Goal: Information Seeking & Learning: Learn about a topic

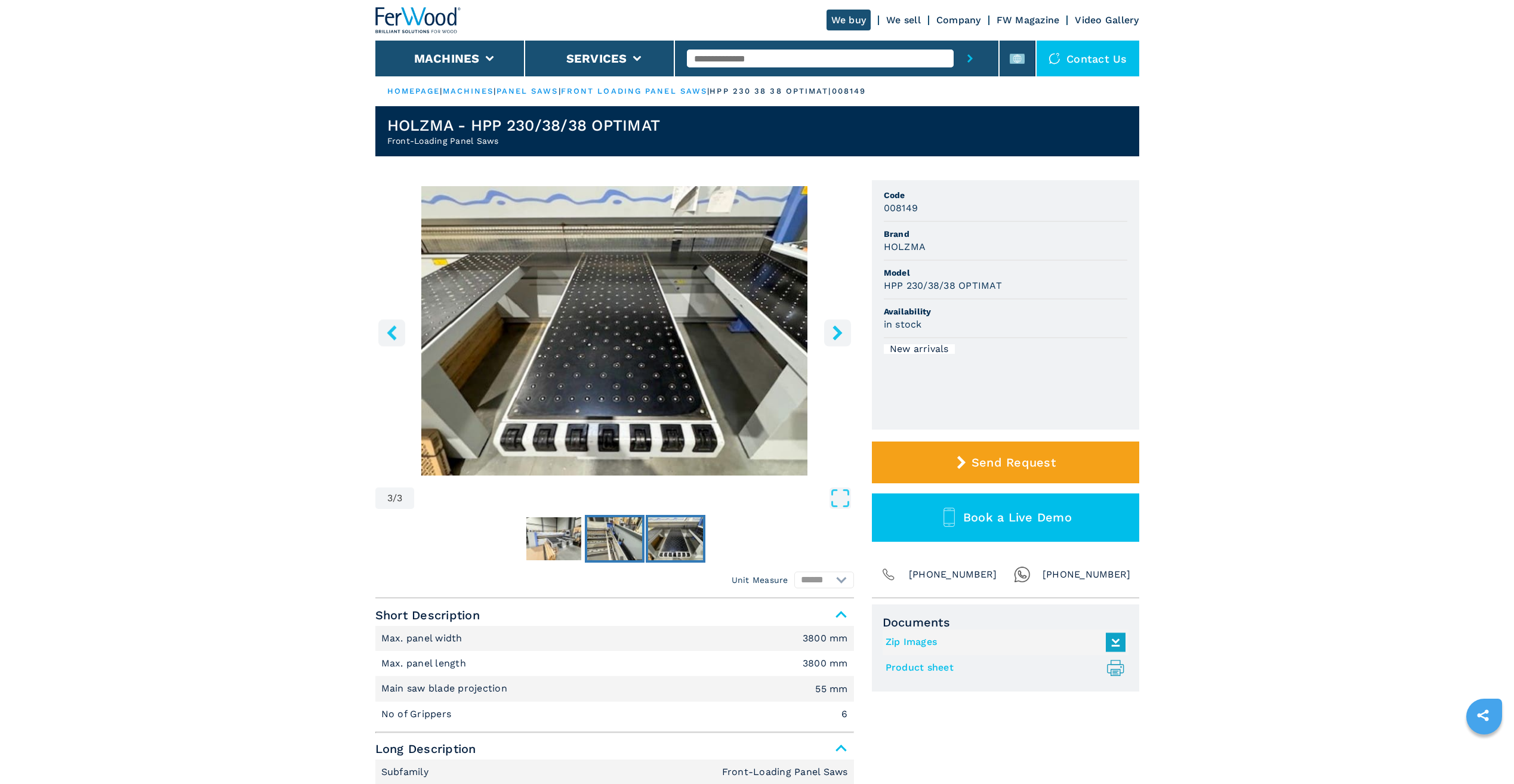
click at [622, 546] on img "Go to Slide 2" at bounding box center [615, 539] width 55 height 43
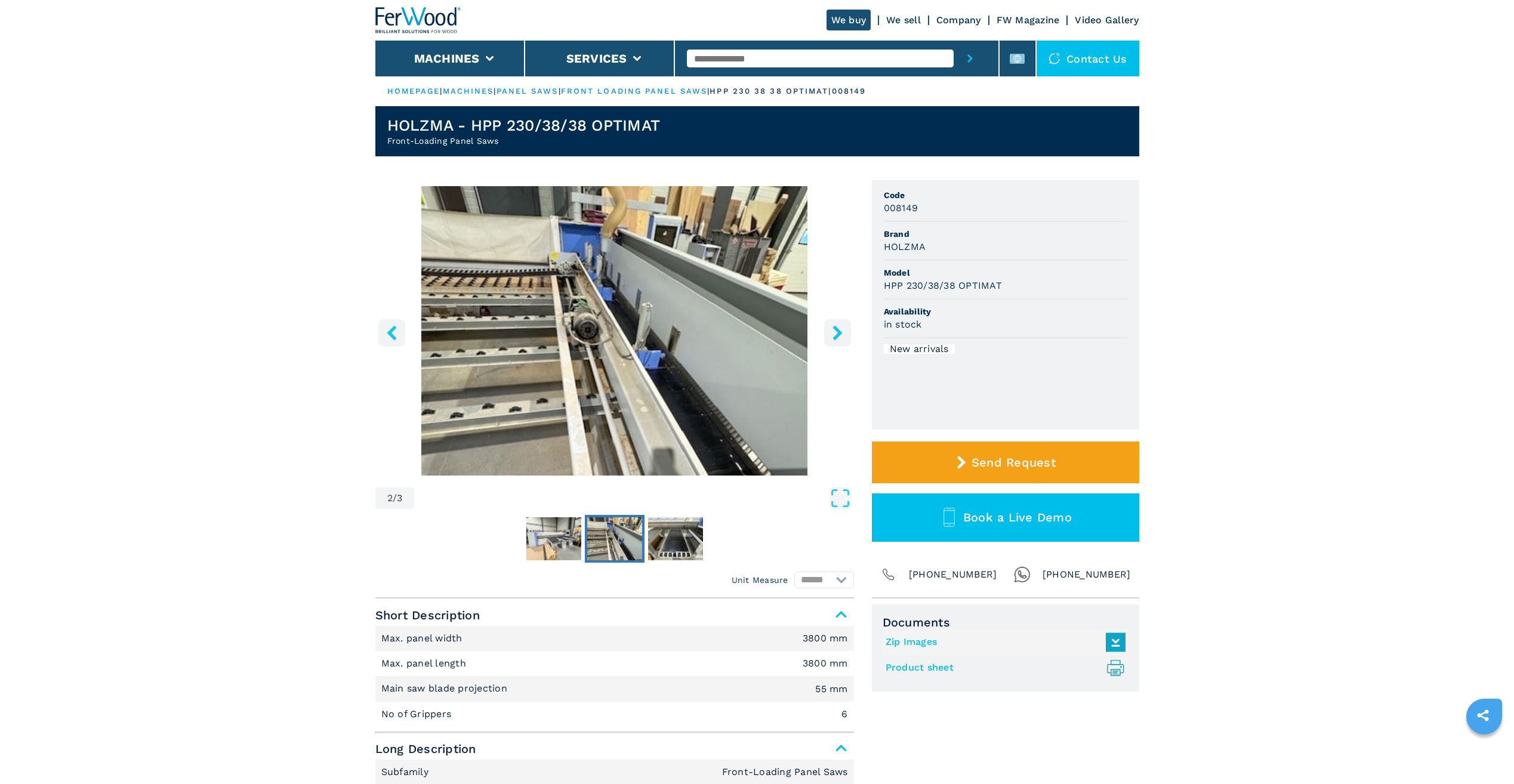
click at [394, 18] on img at bounding box center [418, 20] width 86 height 26
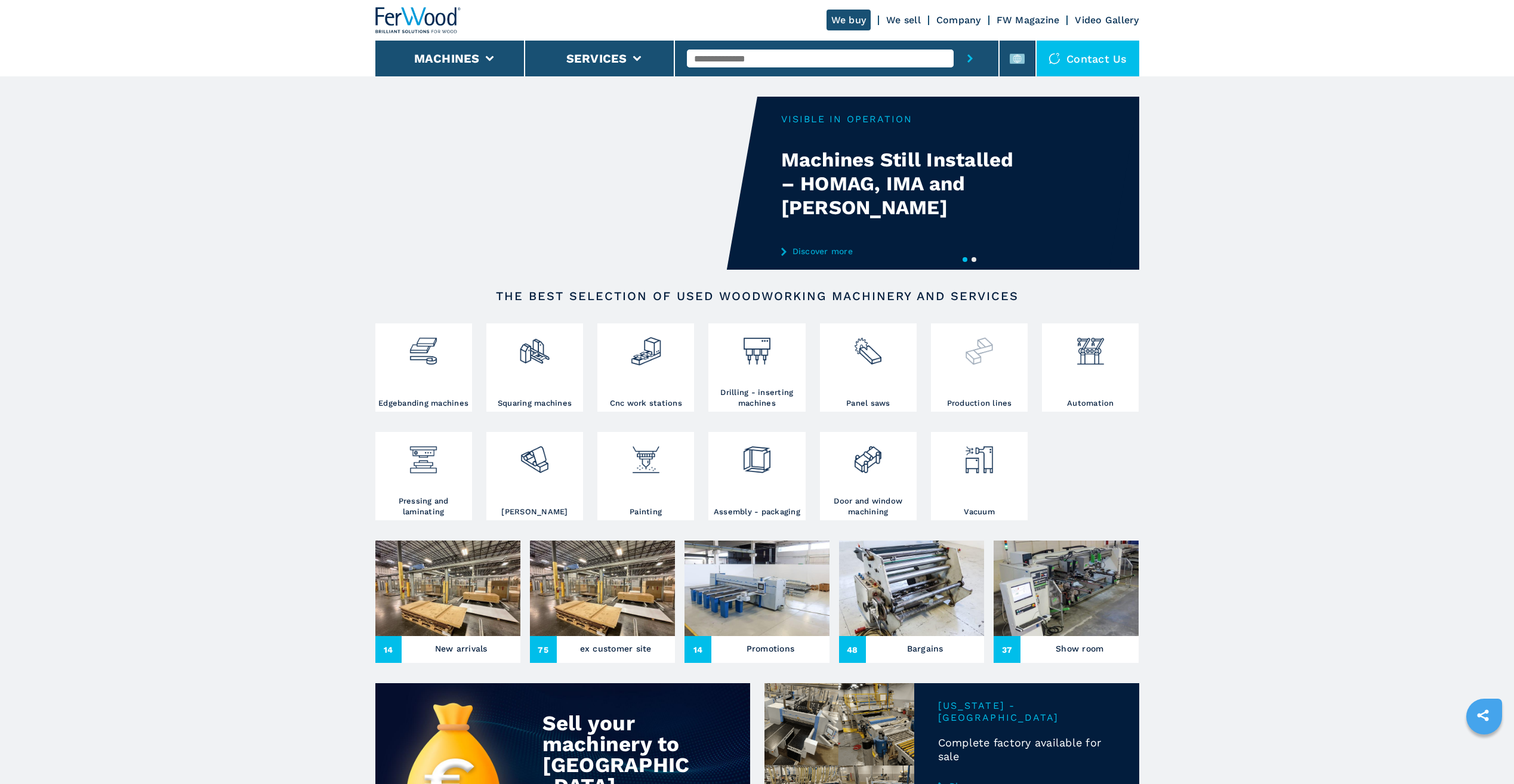
click at [968, 399] on h3 "Production lines" at bounding box center [980, 403] width 65 height 11
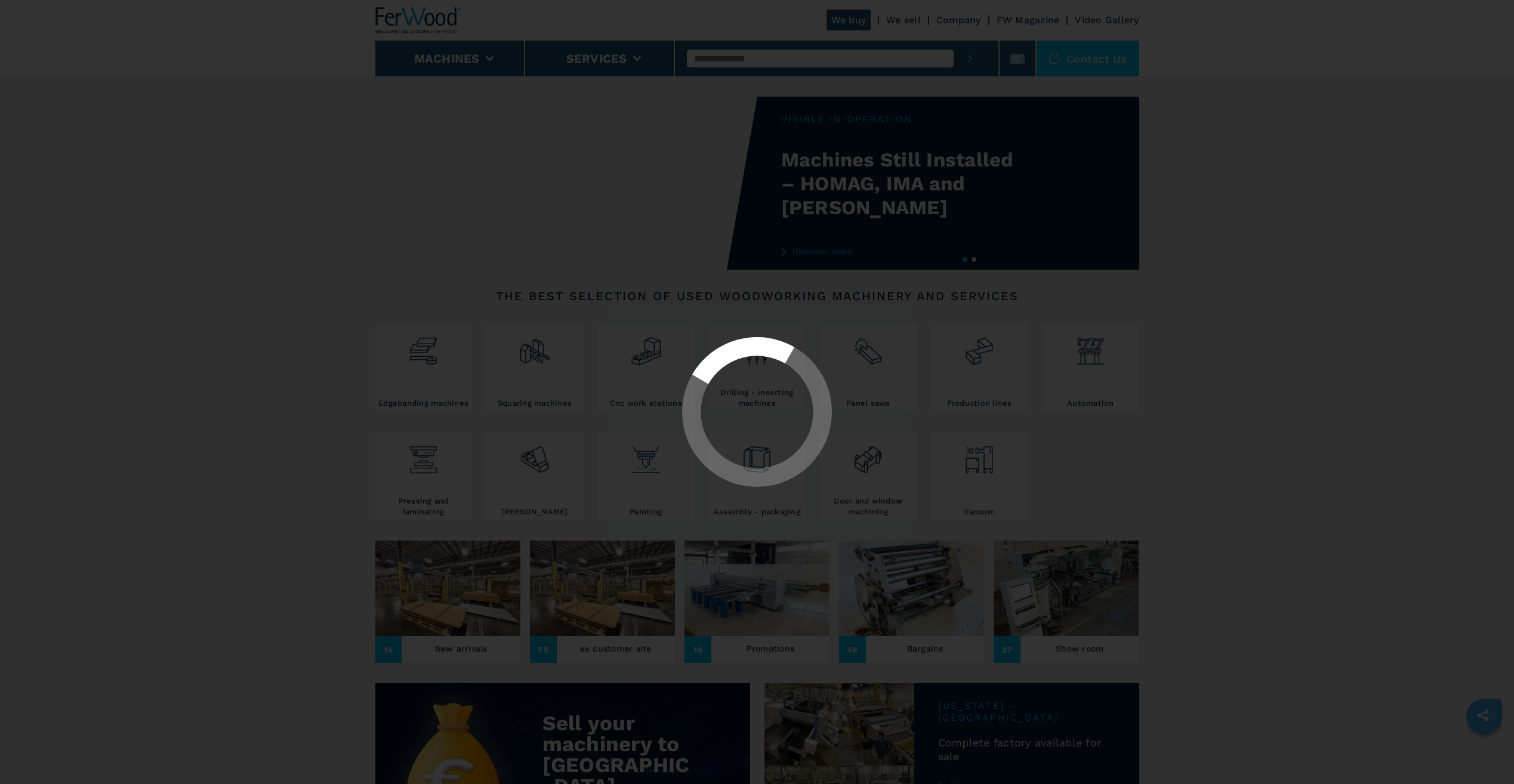
select select "**********"
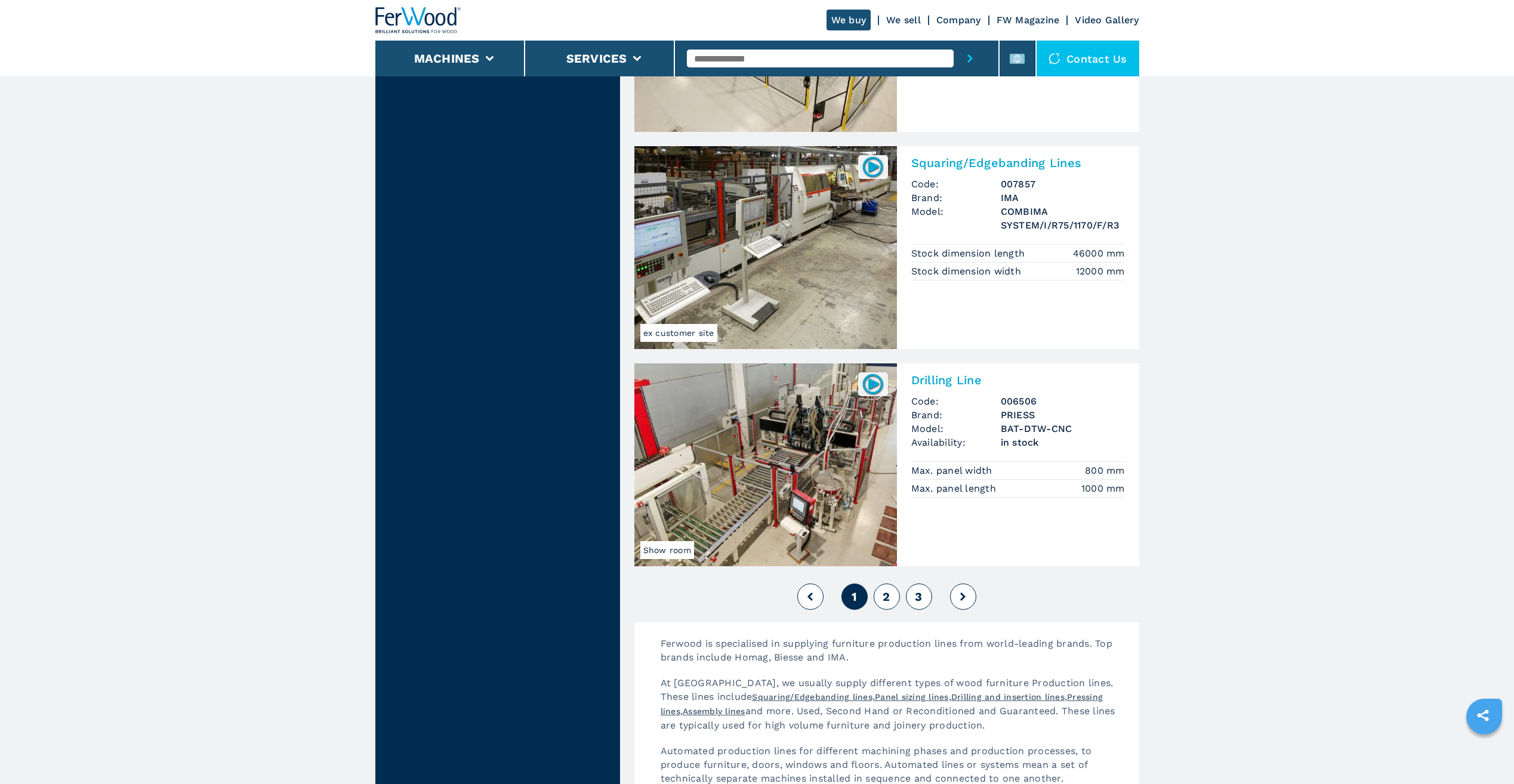
scroll to position [2387, 0]
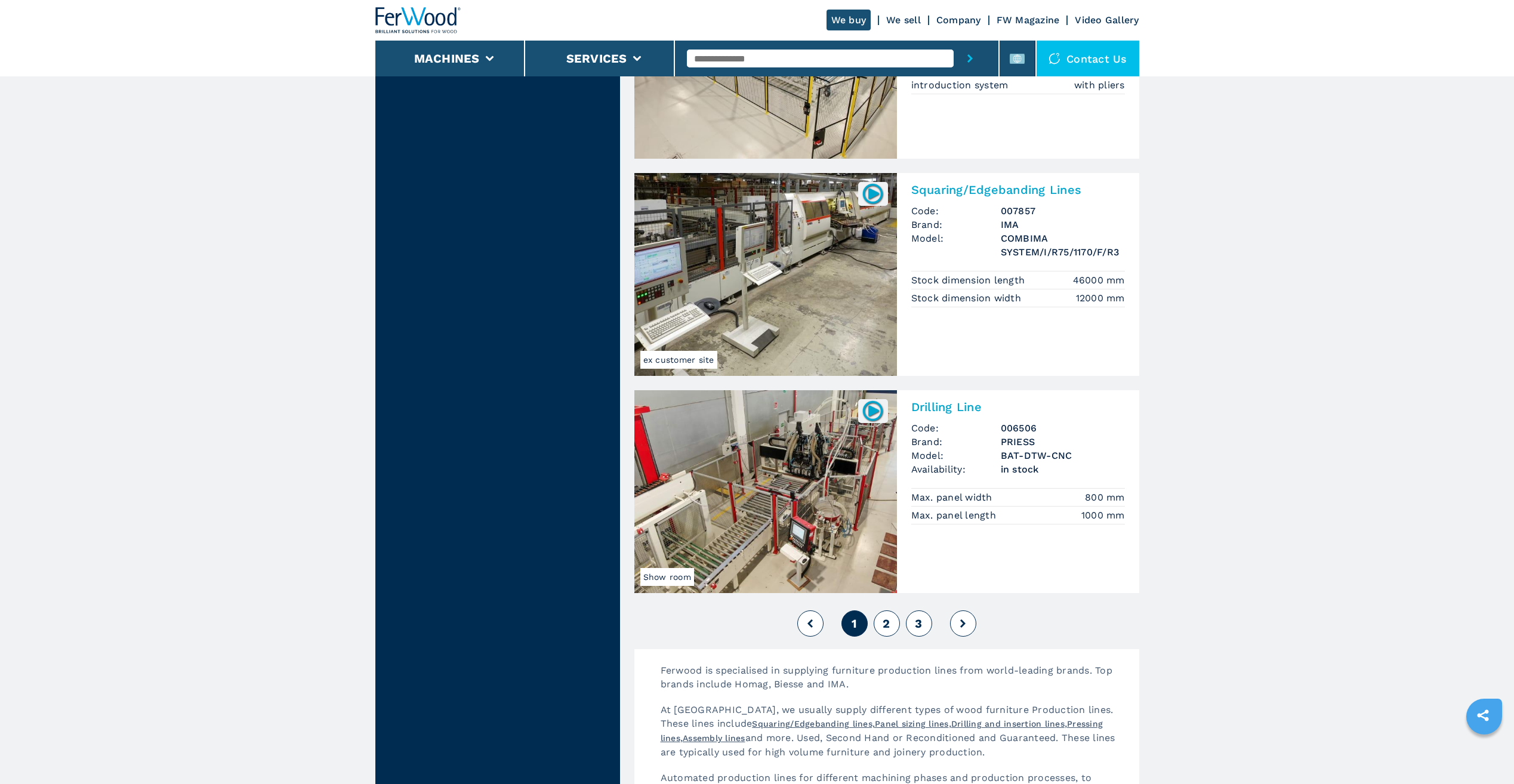
click at [800, 283] on img at bounding box center [765, 274] width 262 height 203
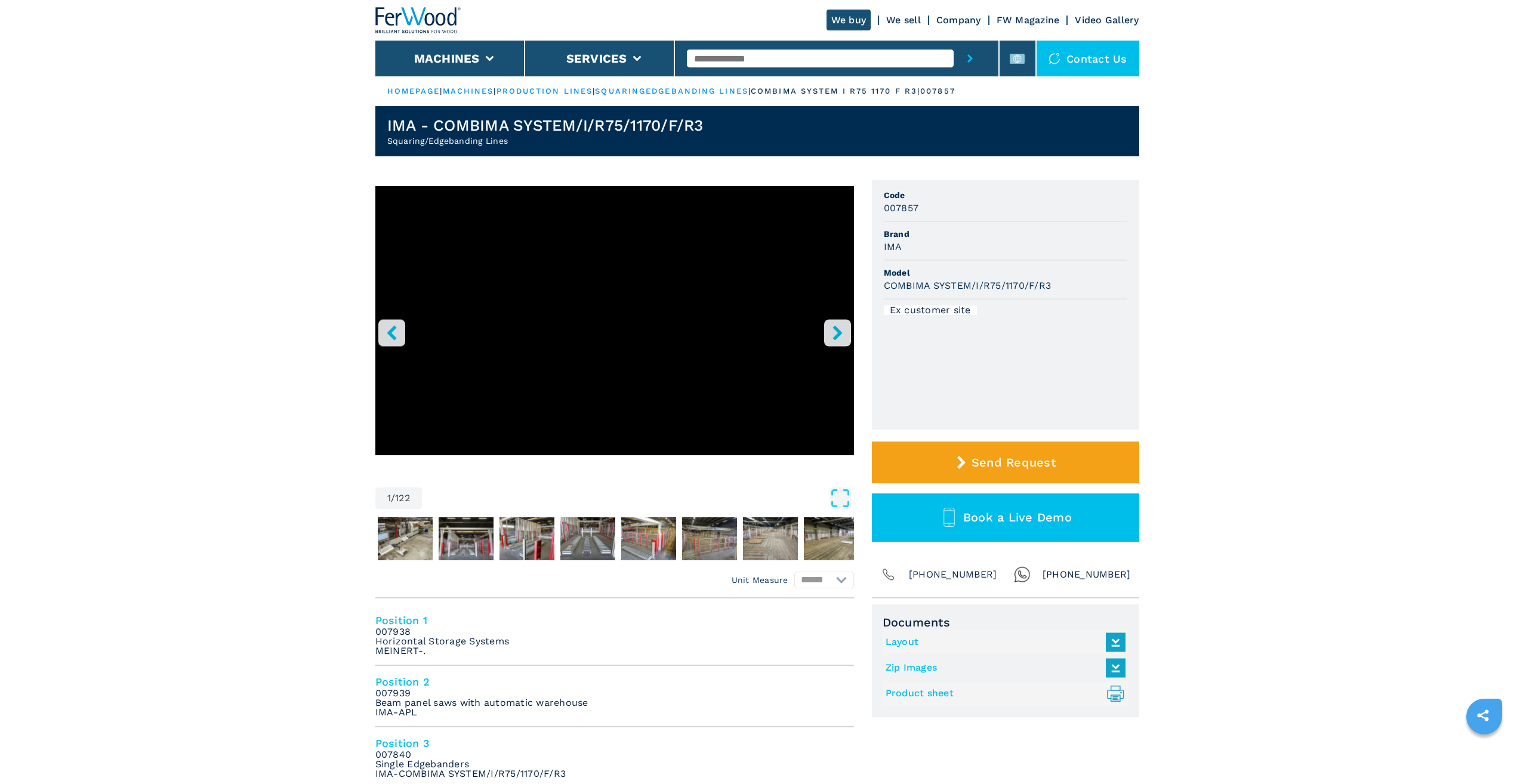
click at [847, 341] on button "right-button" at bounding box center [838, 333] width 27 height 27
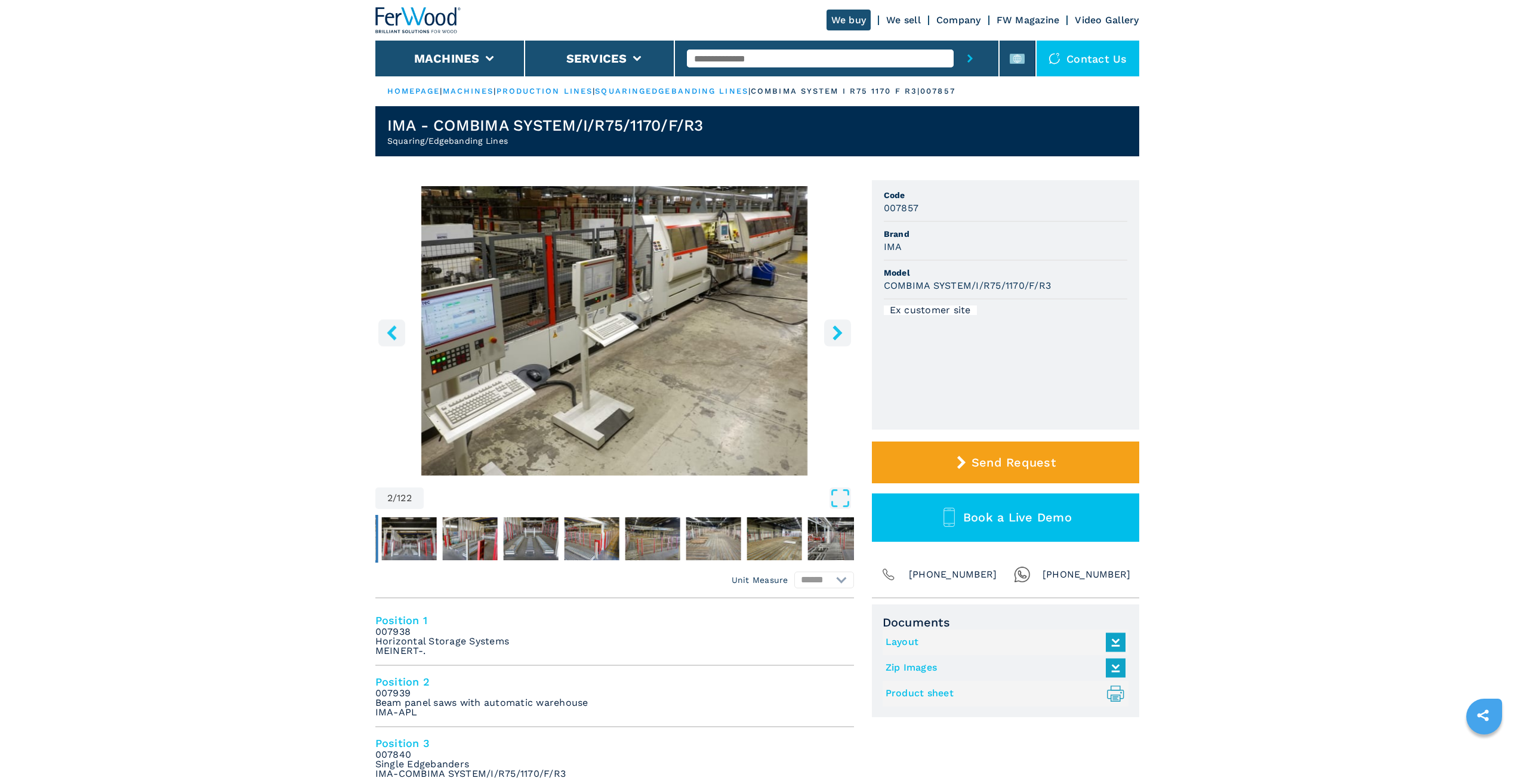
click at [845, 338] on button "right-button" at bounding box center [838, 333] width 27 height 27
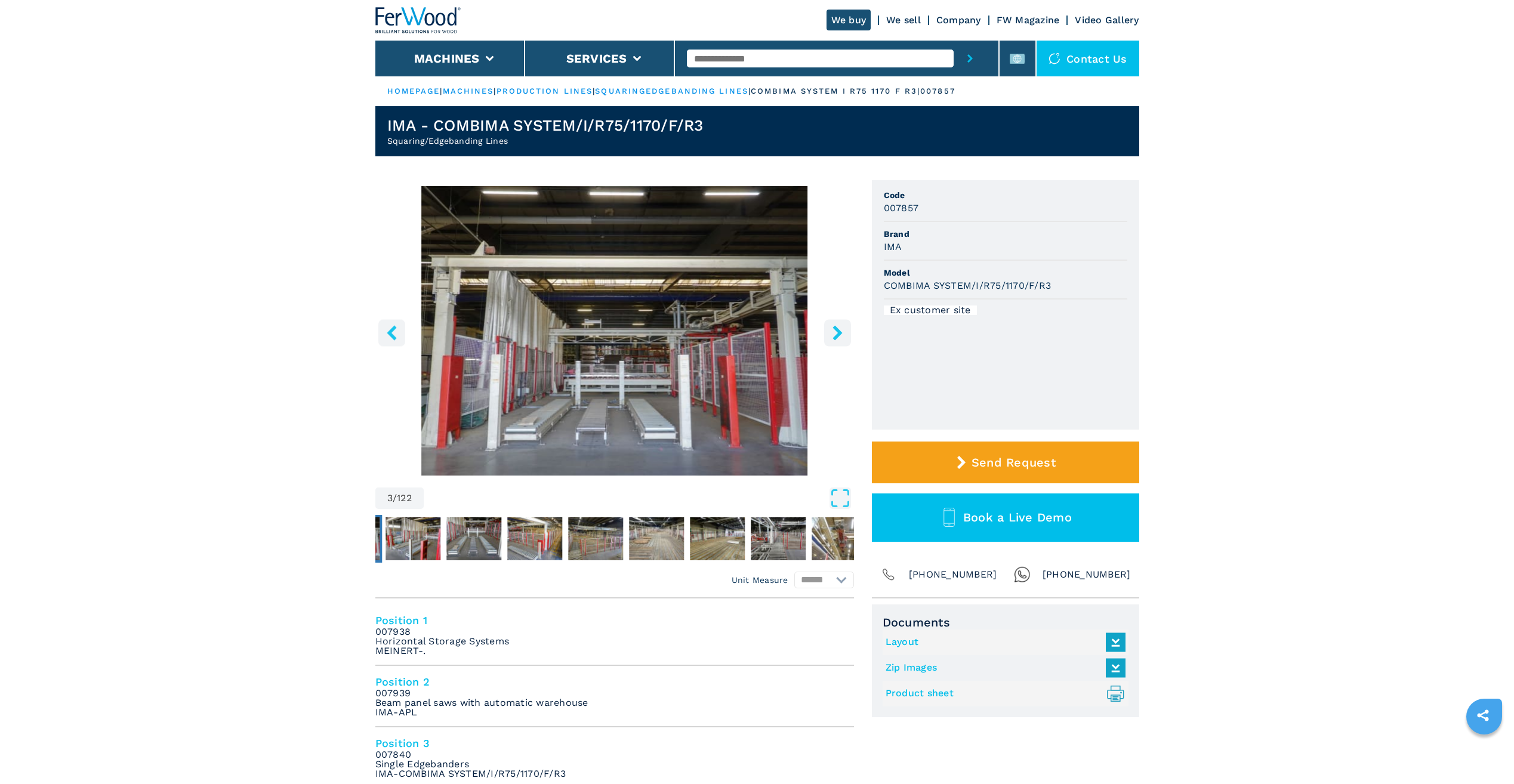
click at [845, 338] on button "right-button" at bounding box center [838, 333] width 27 height 27
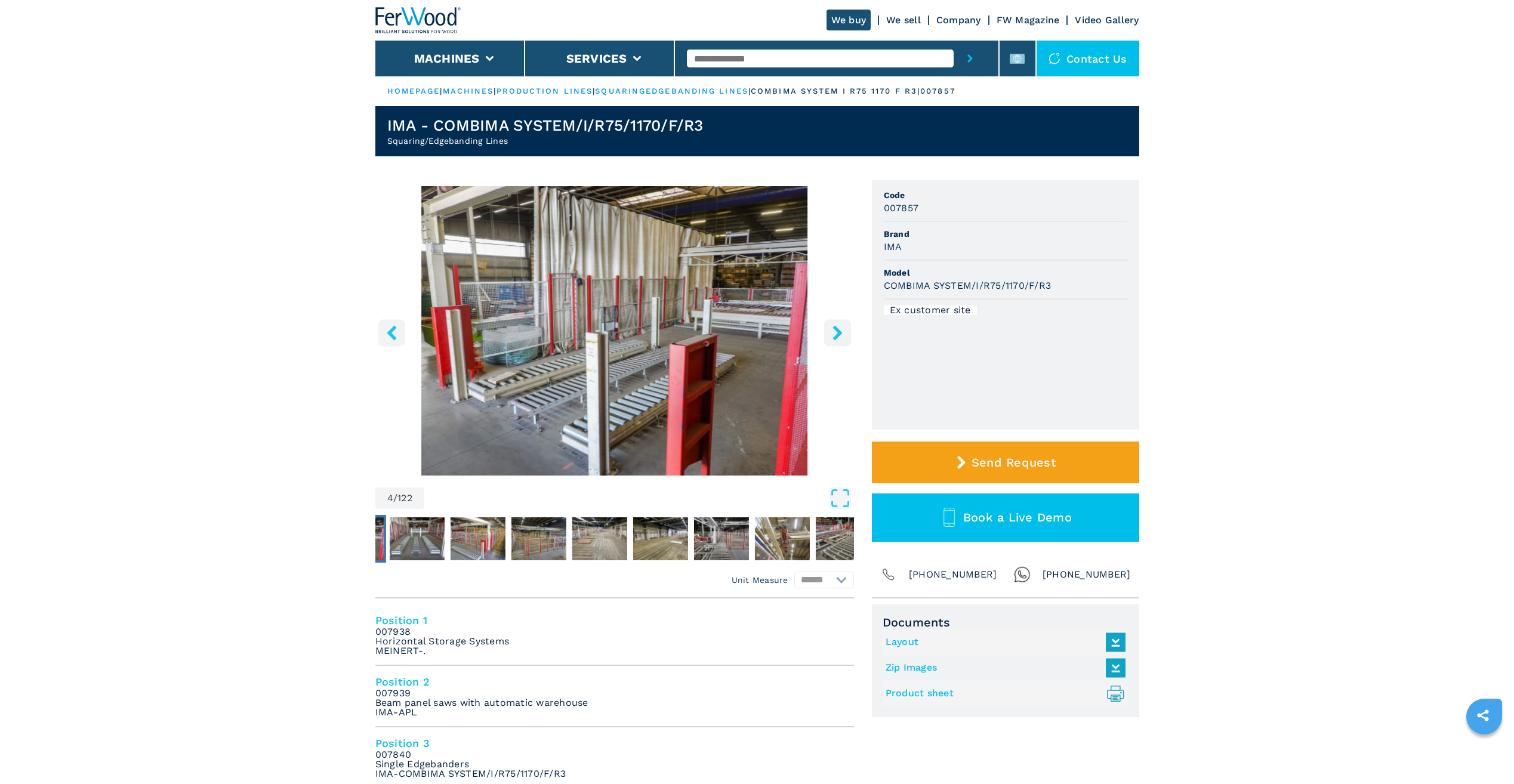
click at [845, 338] on button "right-button" at bounding box center [838, 333] width 27 height 27
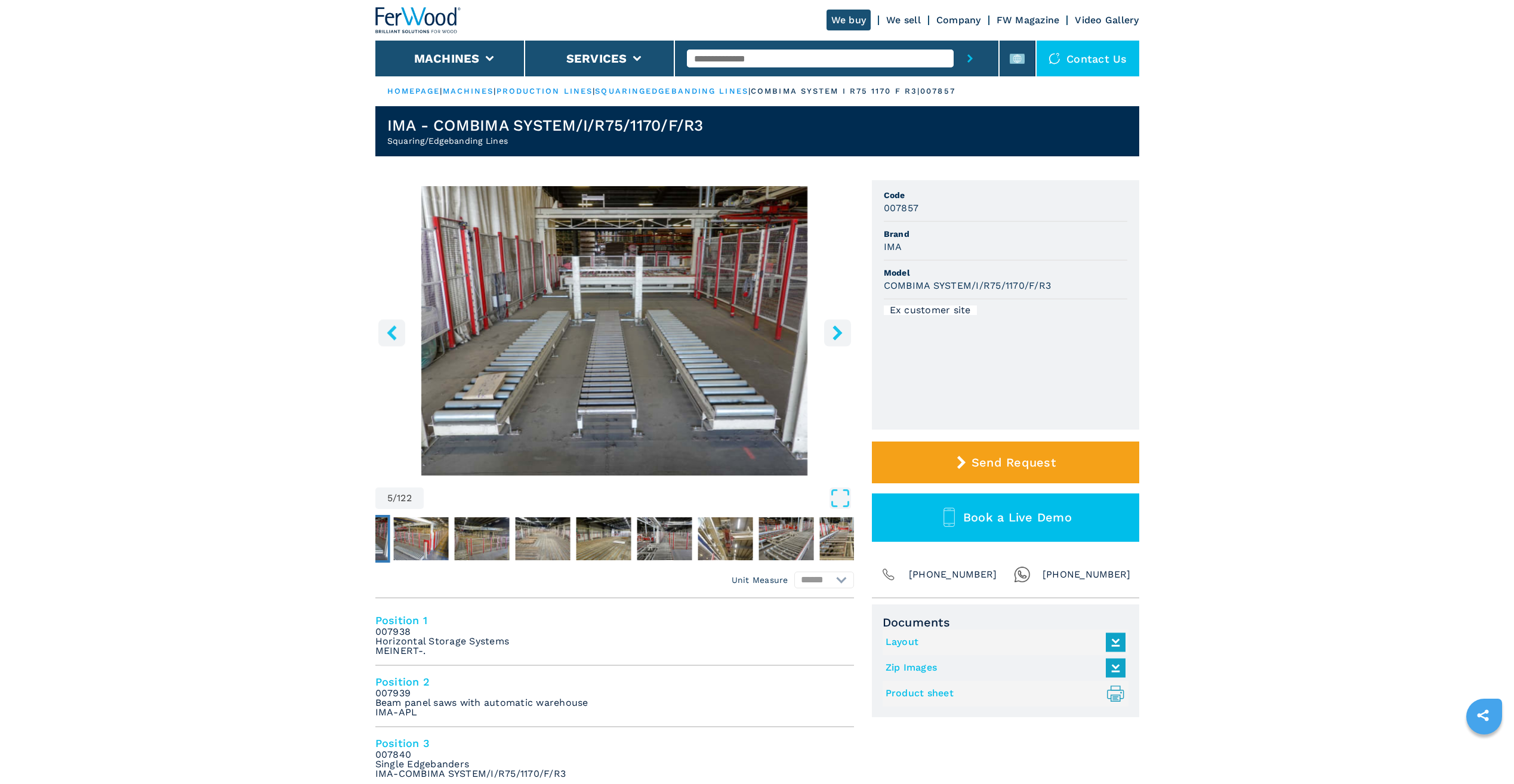
click at [845, 338] on button "right-button" at bounding box center [838, 333] width 27 height 27
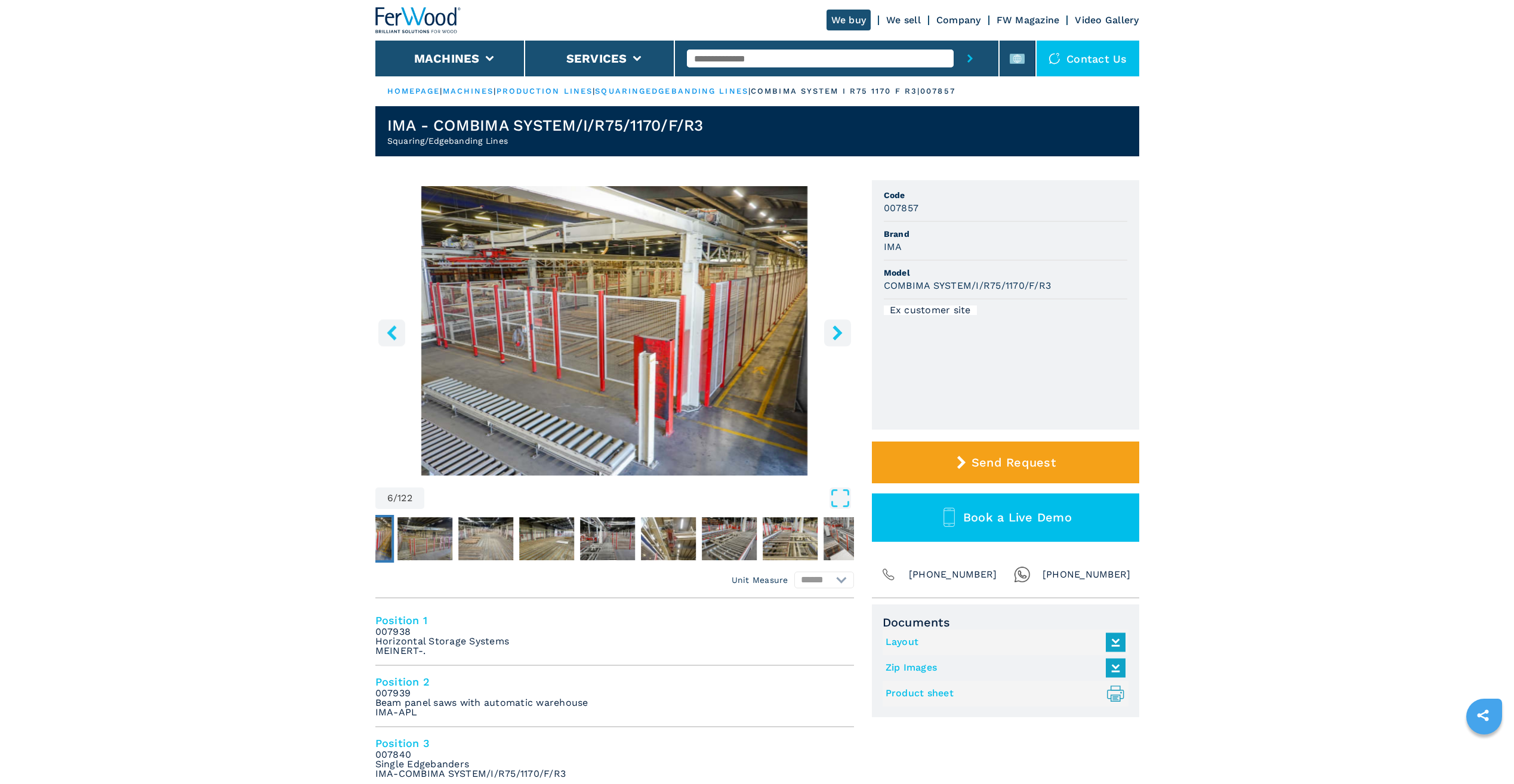
click at [845, 338] on button "right-button" at bounding box center [838, 333] width 27 height 27
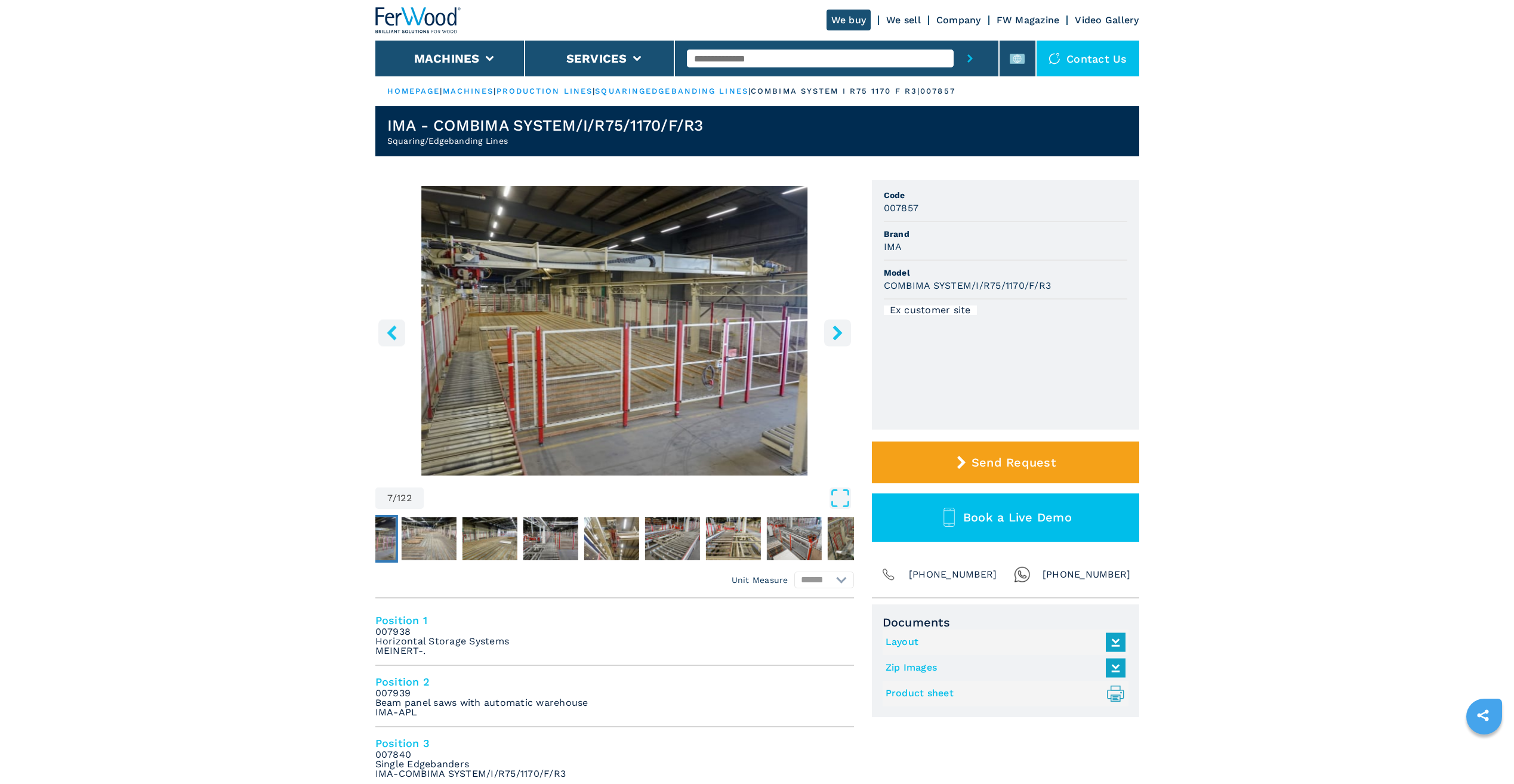
click at [845, 338] on button "right-button" at bounding box center [838, 333] width 27 height 27
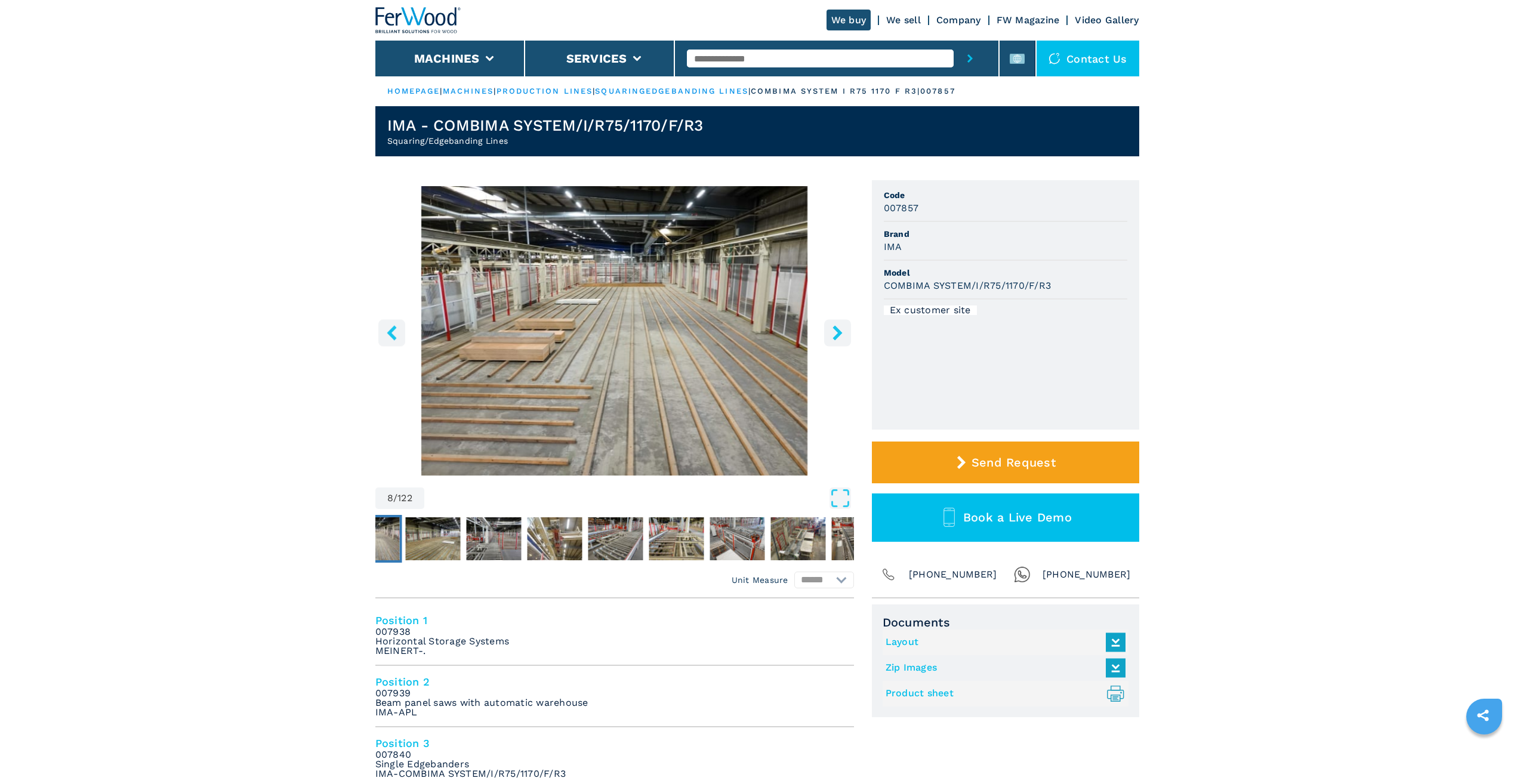
click at [845, 338] on button "right-button" at bounding box center [838, 333] width 27 height 27
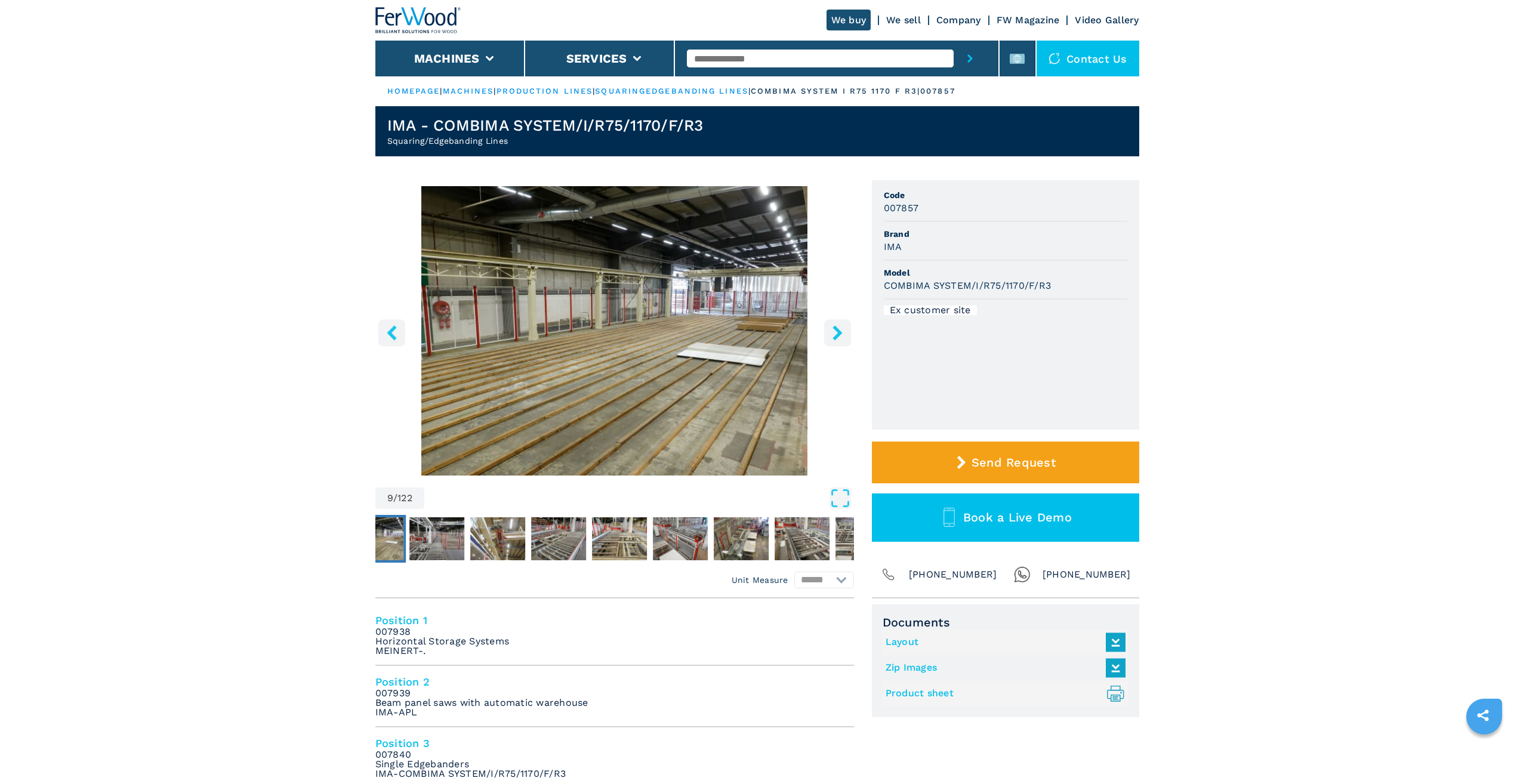
click at [845, 338] on button "right-button" at bounding box center [838, 333] width 27 height 27
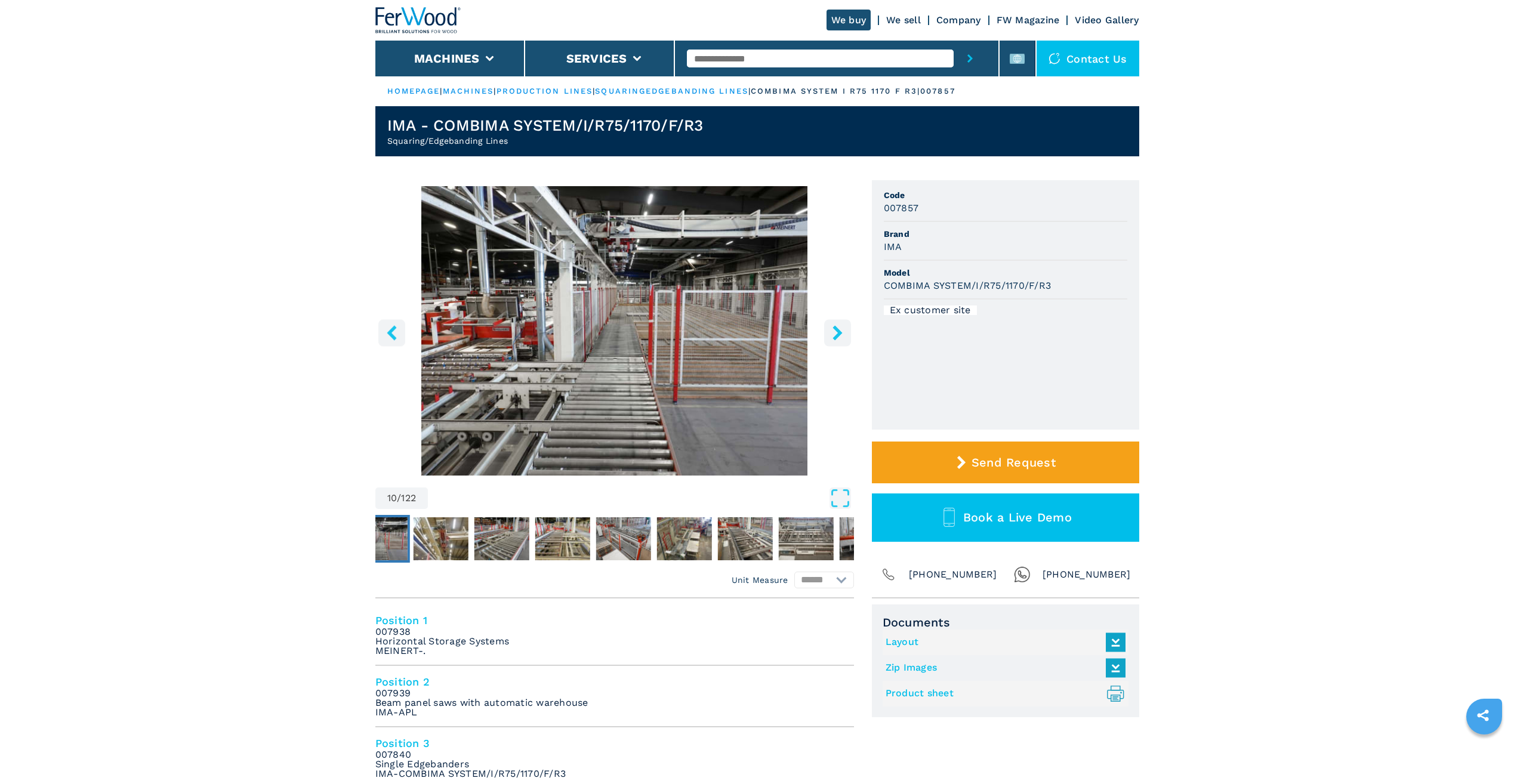
click at [845, 338] on button "right-button" at bounding box center [838, 333] width 27 height 27
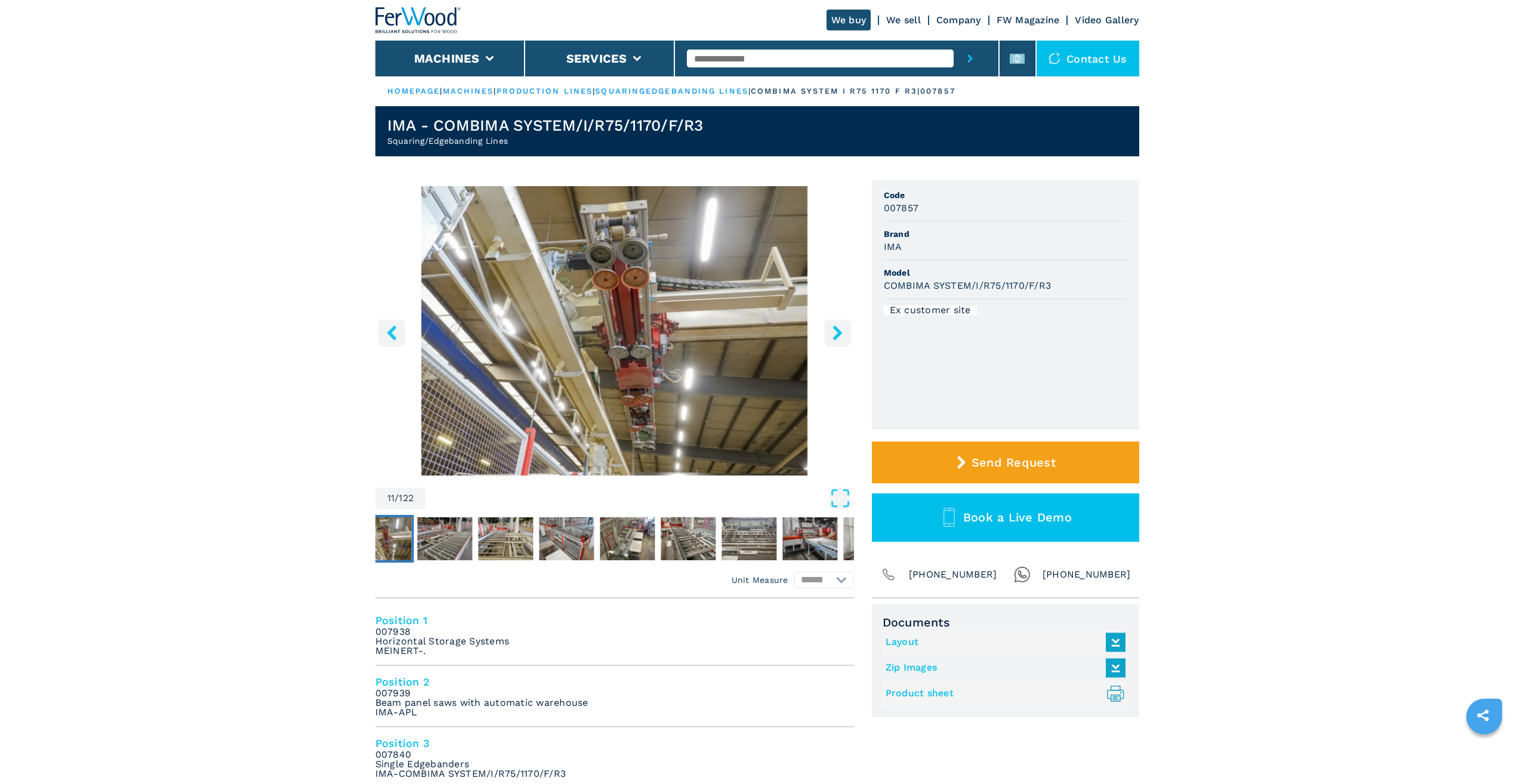
click at [845, 338] on button "right-button" at bounding box center [838, 333] width 27 height 27
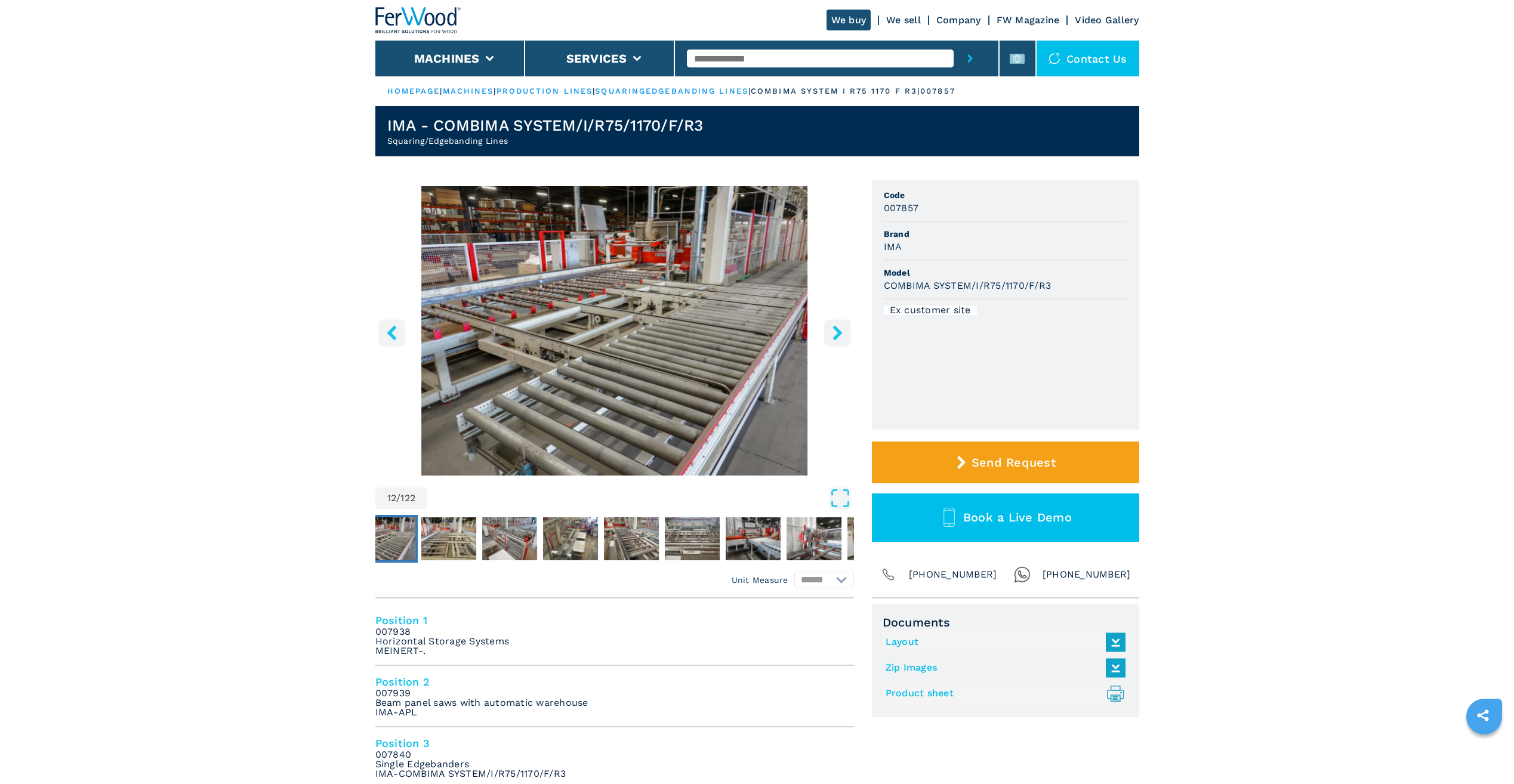
click at [845, 338] on button "right-button" at bounding box center [838, 333] width 27 height 27
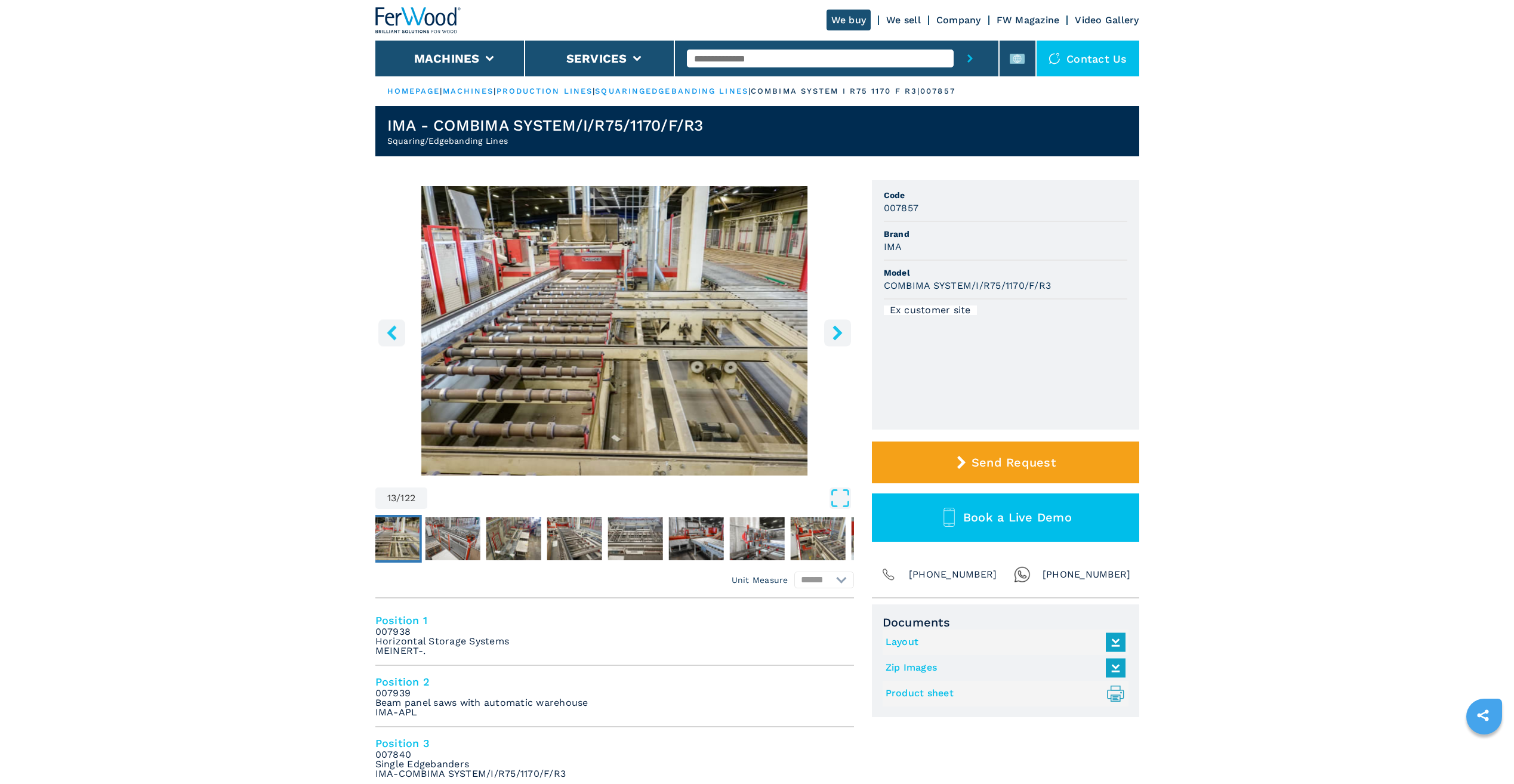
click at [844, 338] on icon "right-button" at bounding box center [838, 333] width 15 height 15
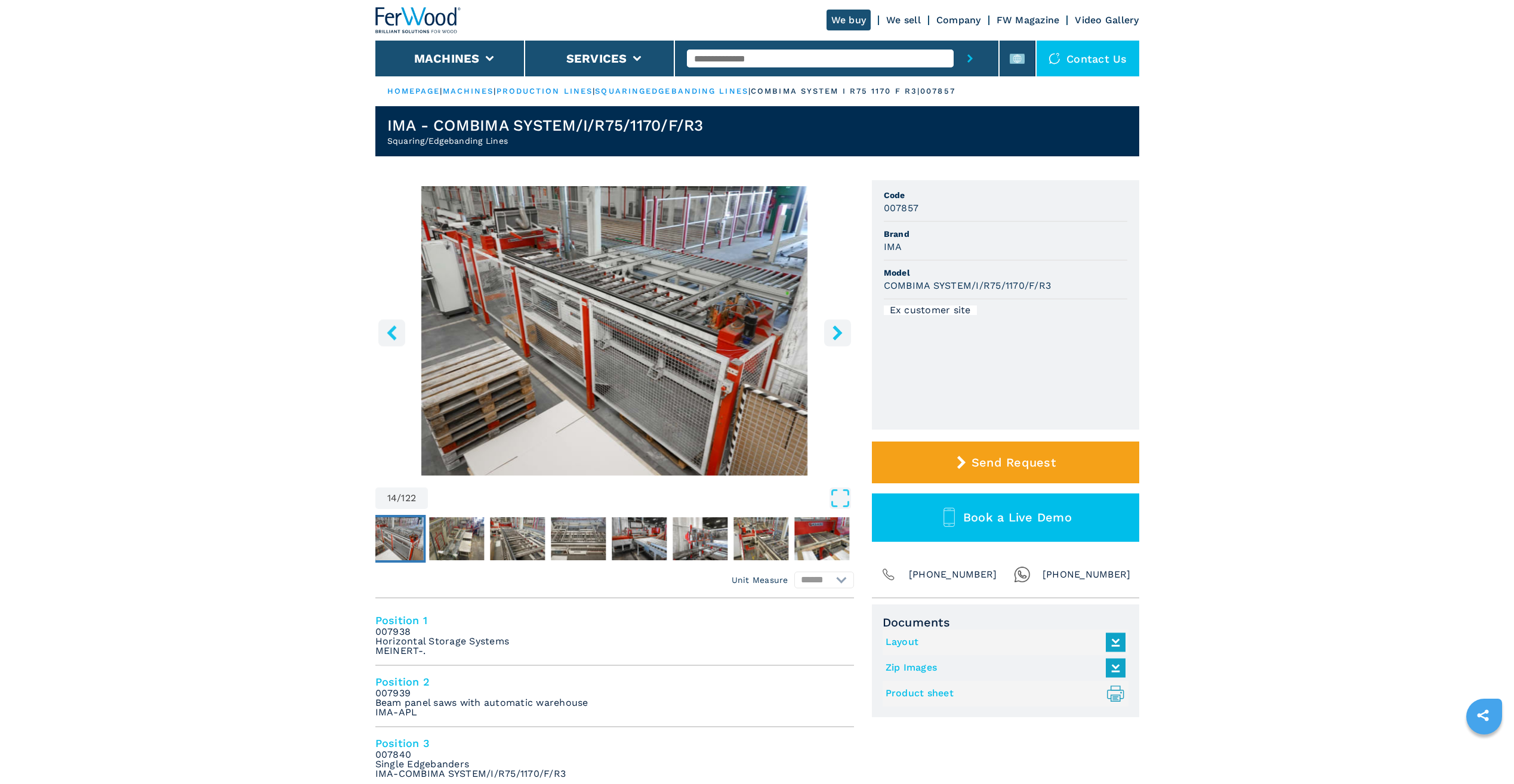
click at [838, 340] on icon "right-button" at bounding box center [838, 333] width 15 height 15
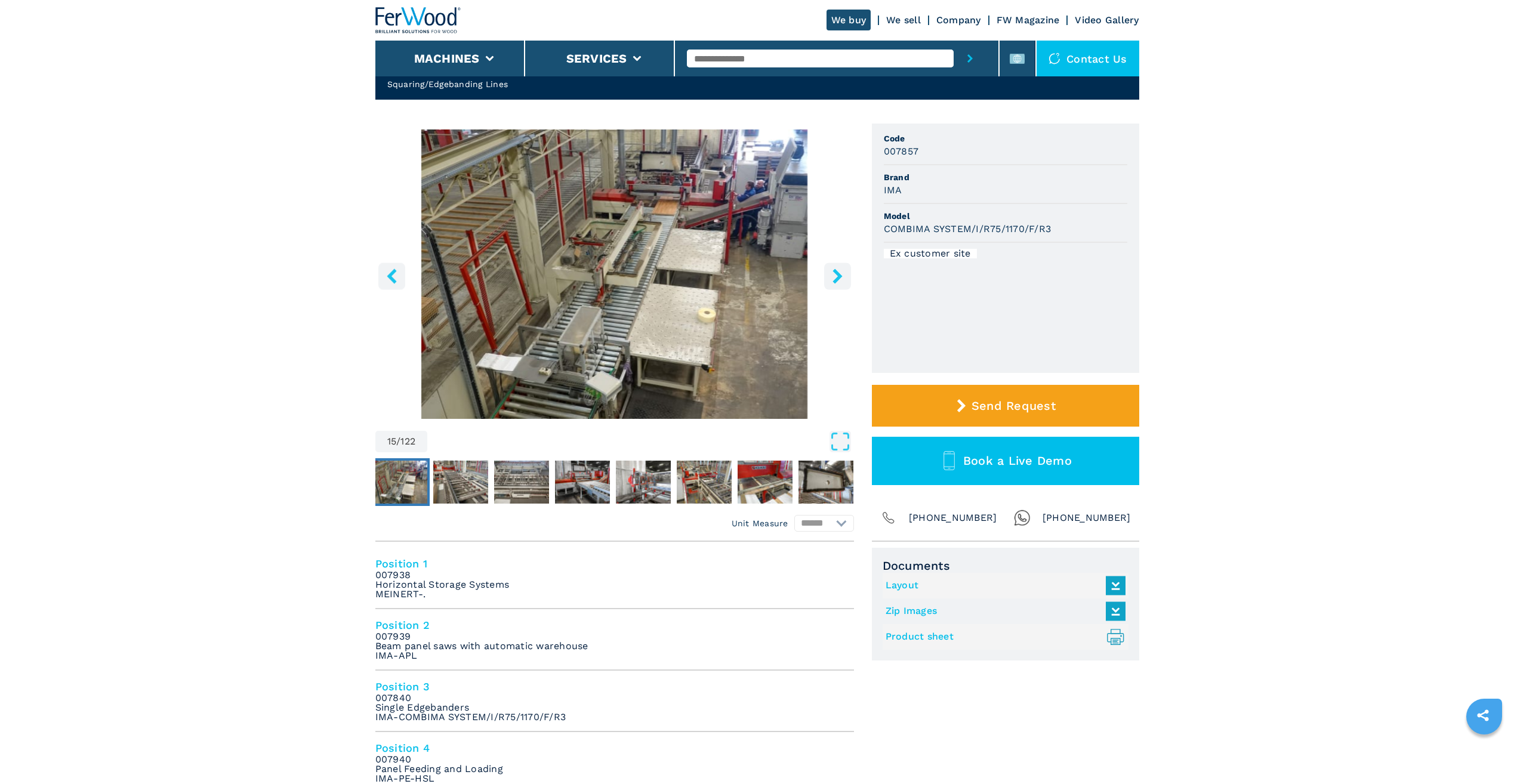
scroll to position [60, 0]
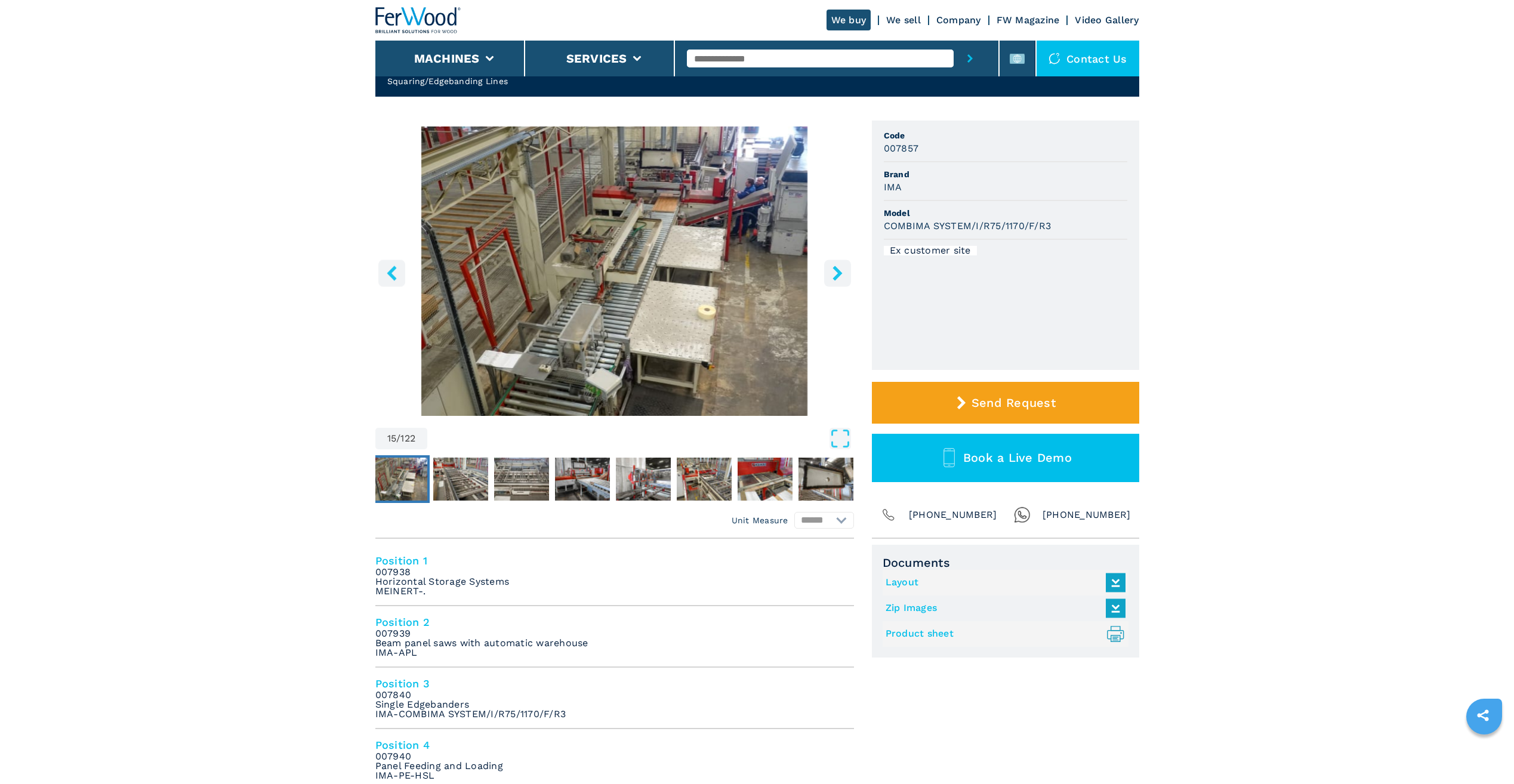
click at [839, 273] on icon "right-button" at bounding box center [838, 273] width 10 height 15
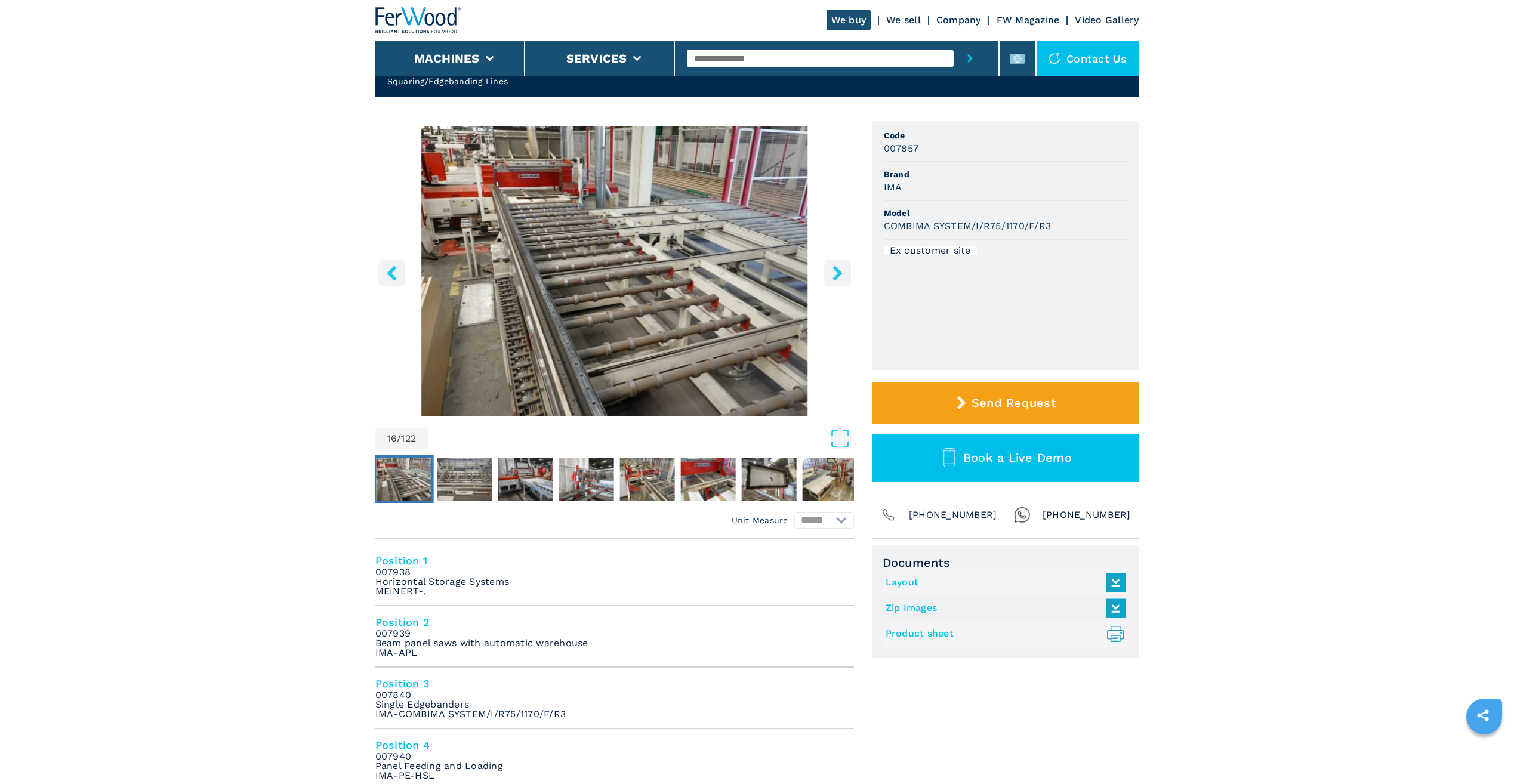
click at [842, 277] on icon "right-button" at bounding box center [838, 273] width 15 height 15
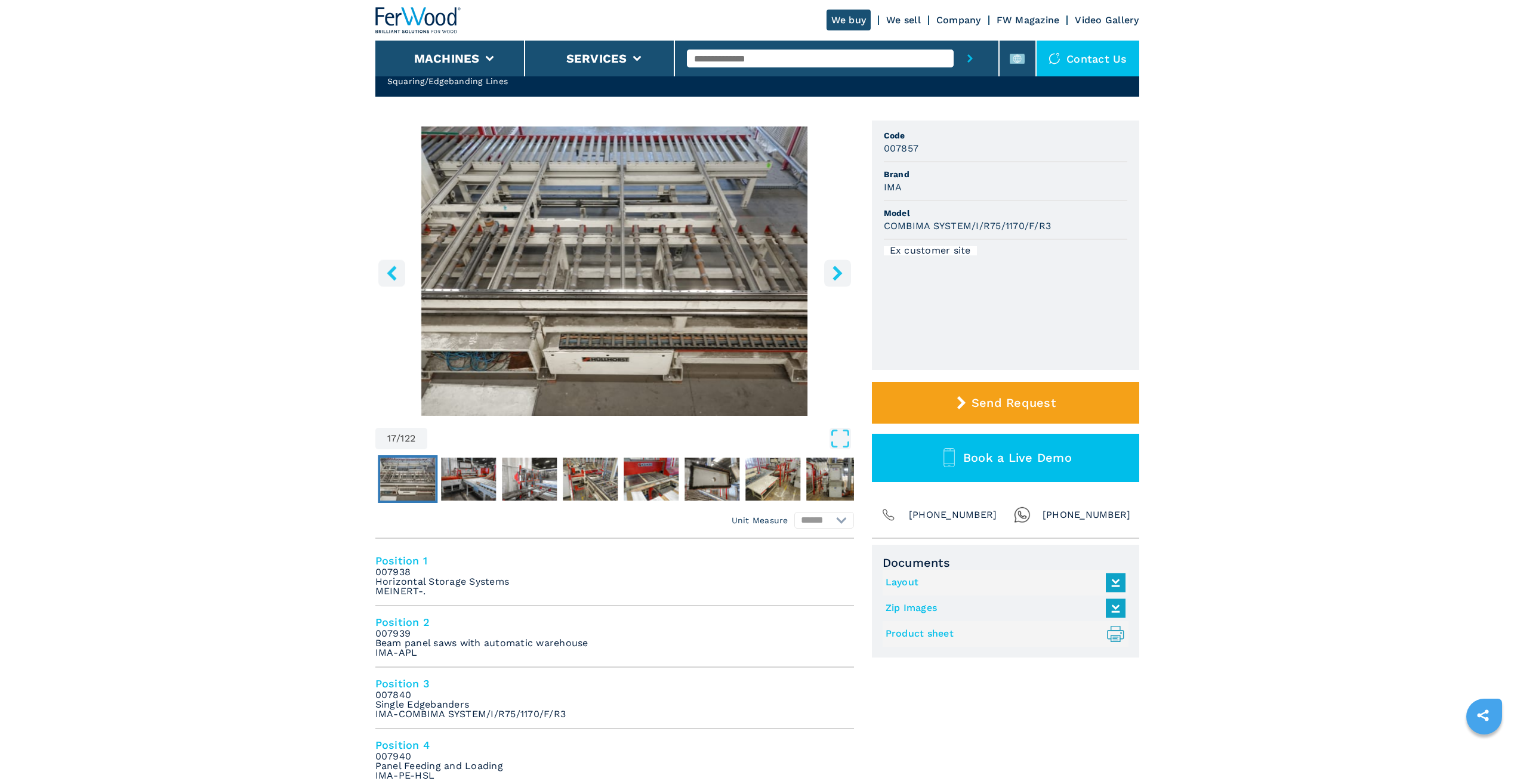
click at [842, 277] on icon "right-button" at bounding box center [838, 273] width 15 height 15
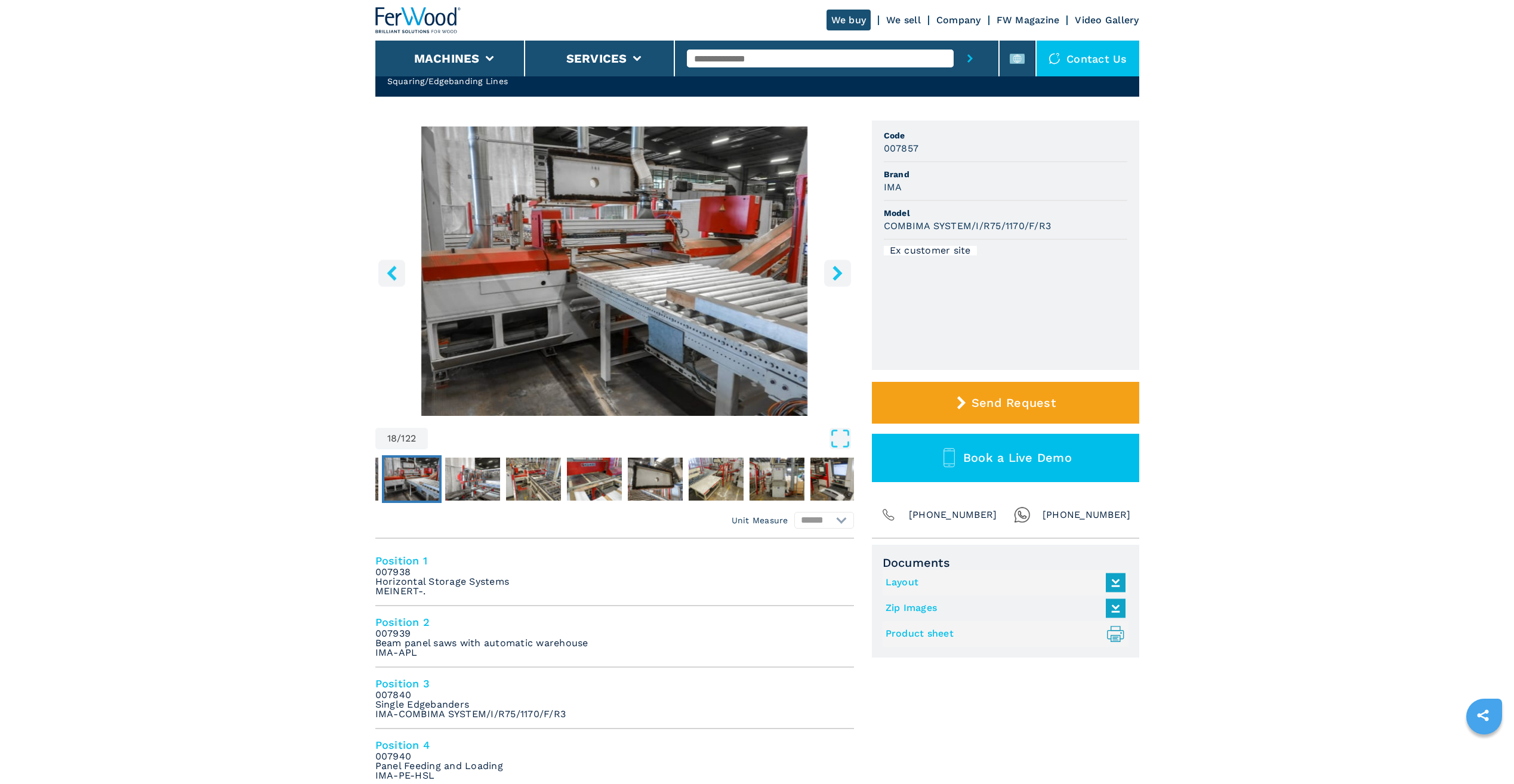
click at [843, 277] on icon "right-button" at bounding box center [838, 273] width 15 height 15
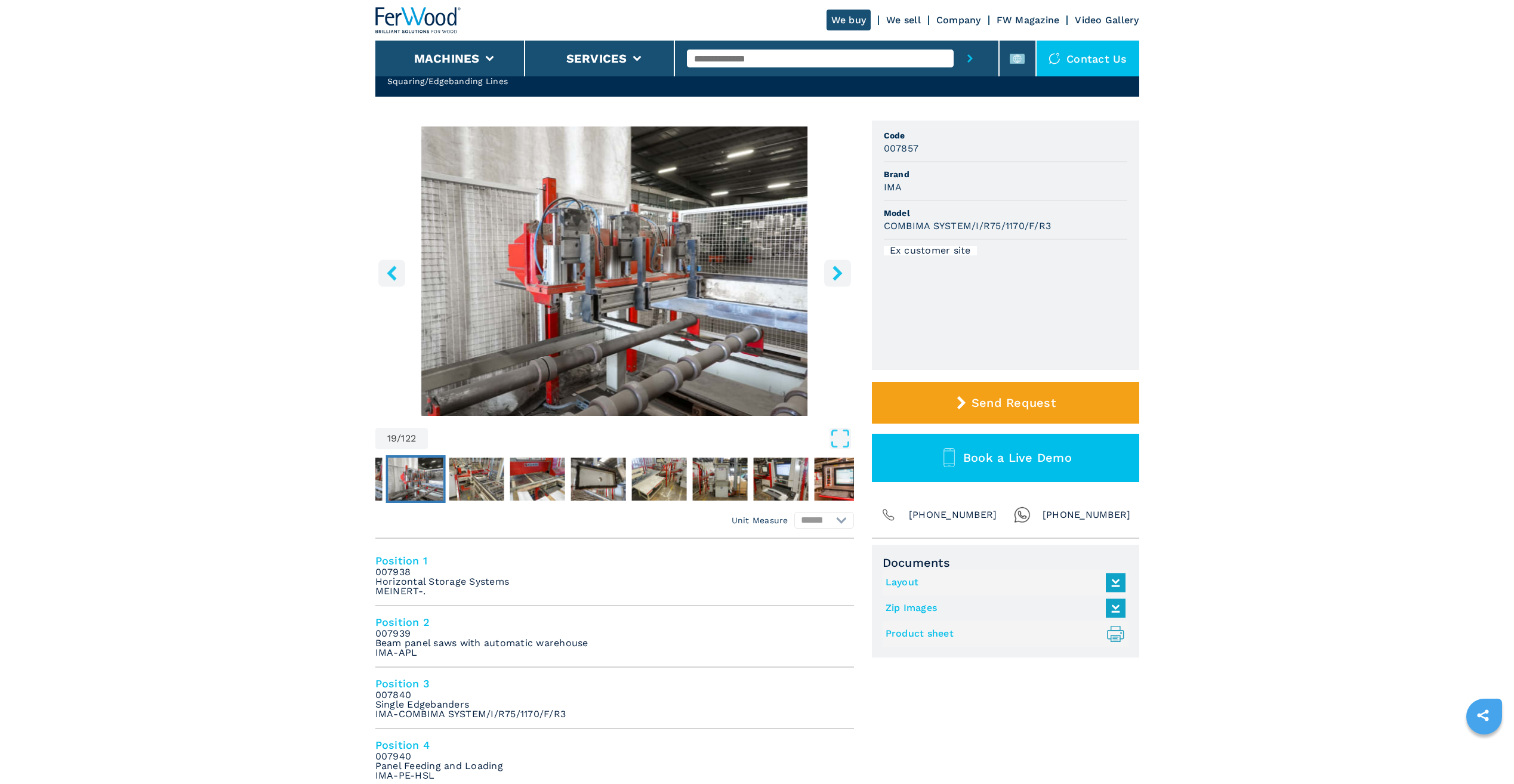
click at [833, 278] on icon "right-button" at bounding box center [838, 273] width 15 height 15
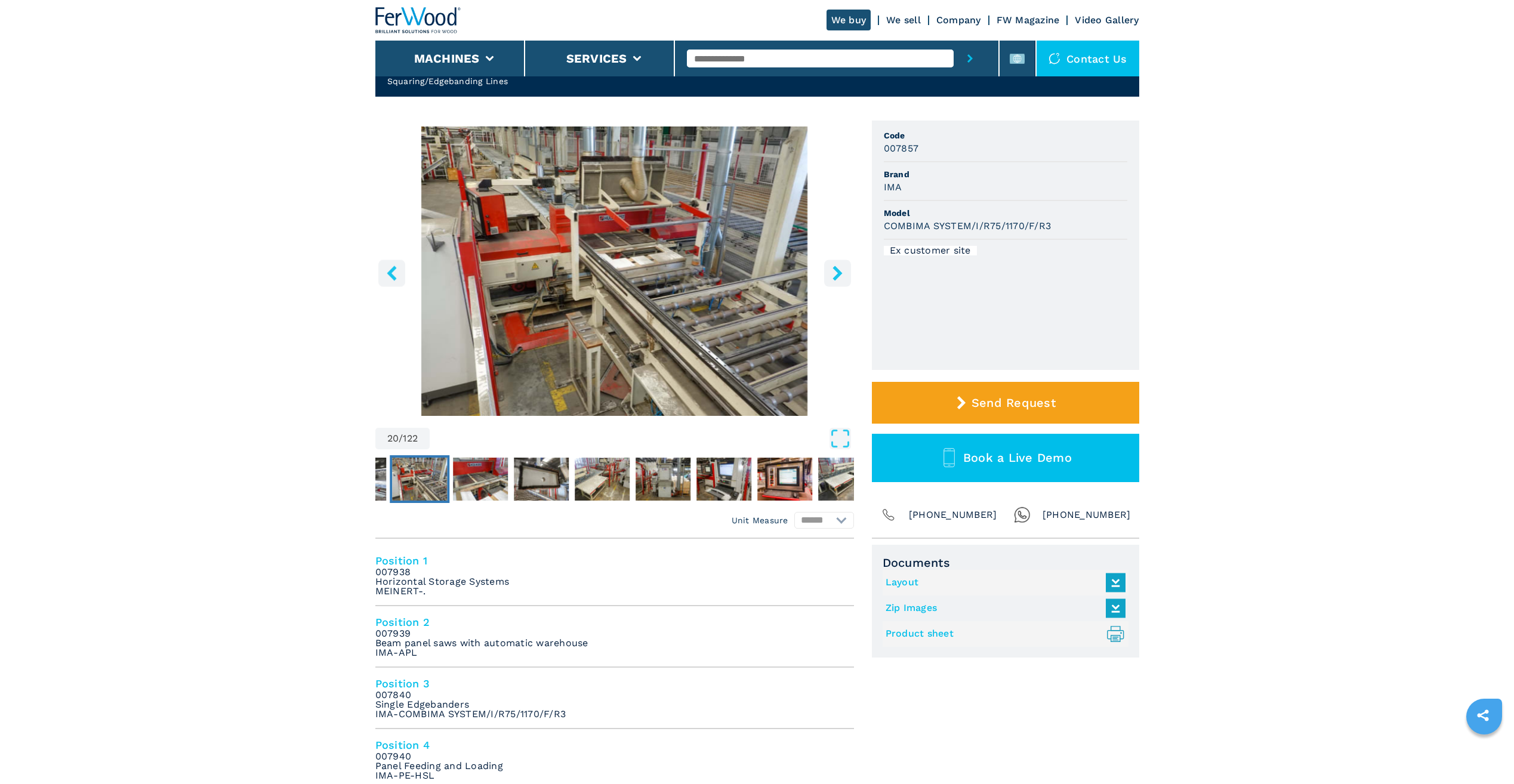
click at [838, 271] on icon "right-button" at bounding box center [838, 273] width 10 height 15
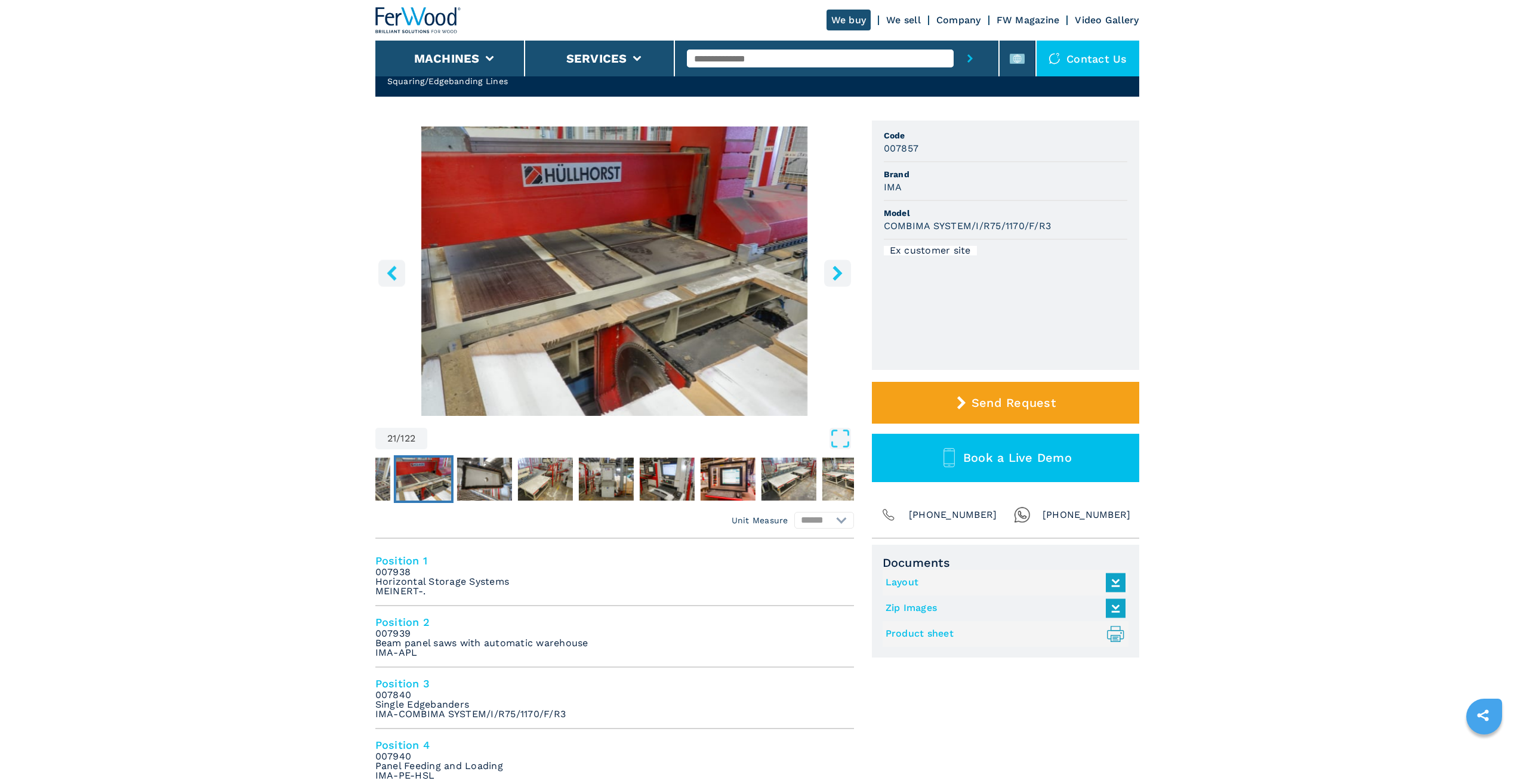
click at [838, 271] on icon "right-button" at bounding box center [838, 273] width 10 height 15
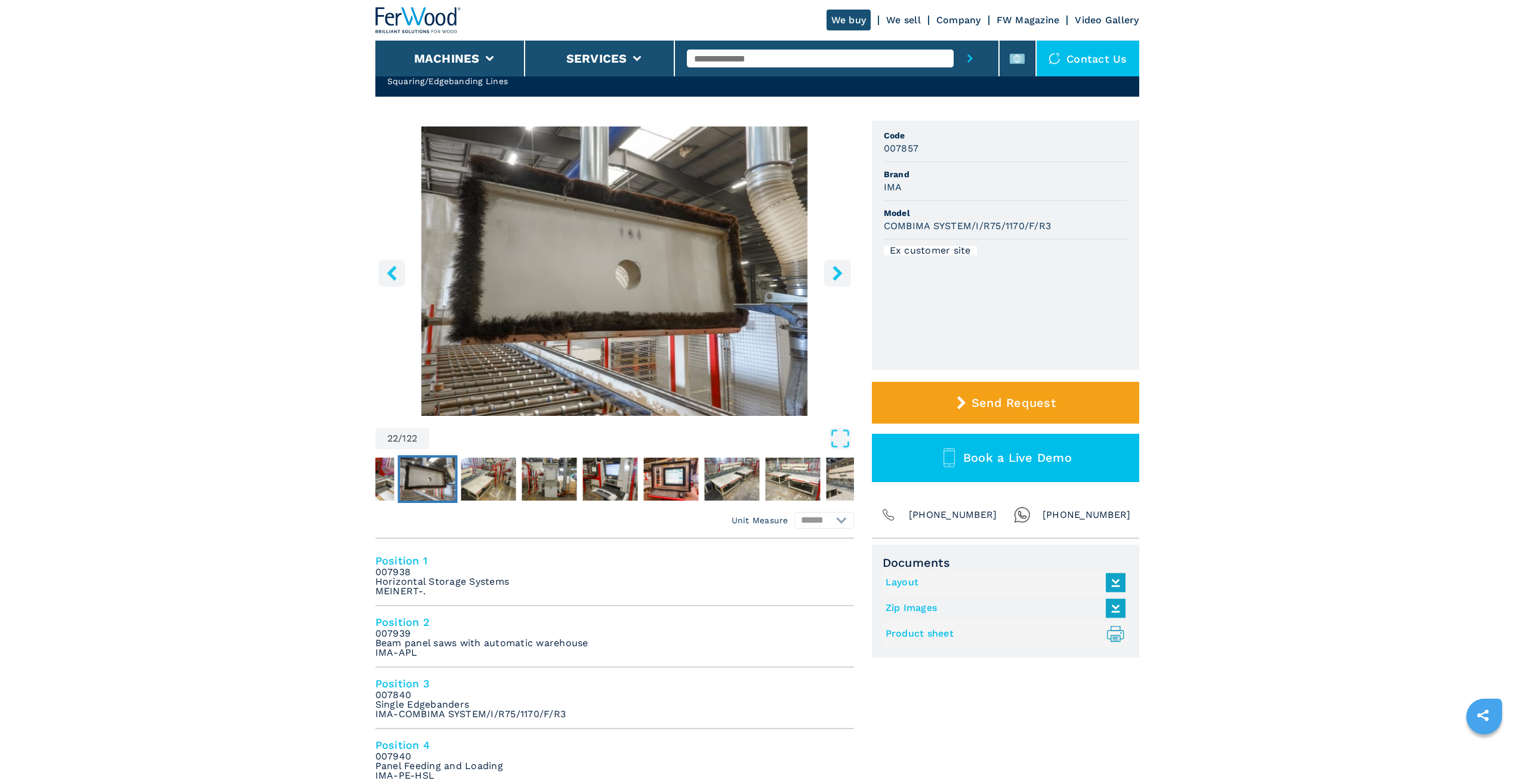
click at [838, 271] on icon "right-button" at bounding box center [838, 273] width 10 height 15
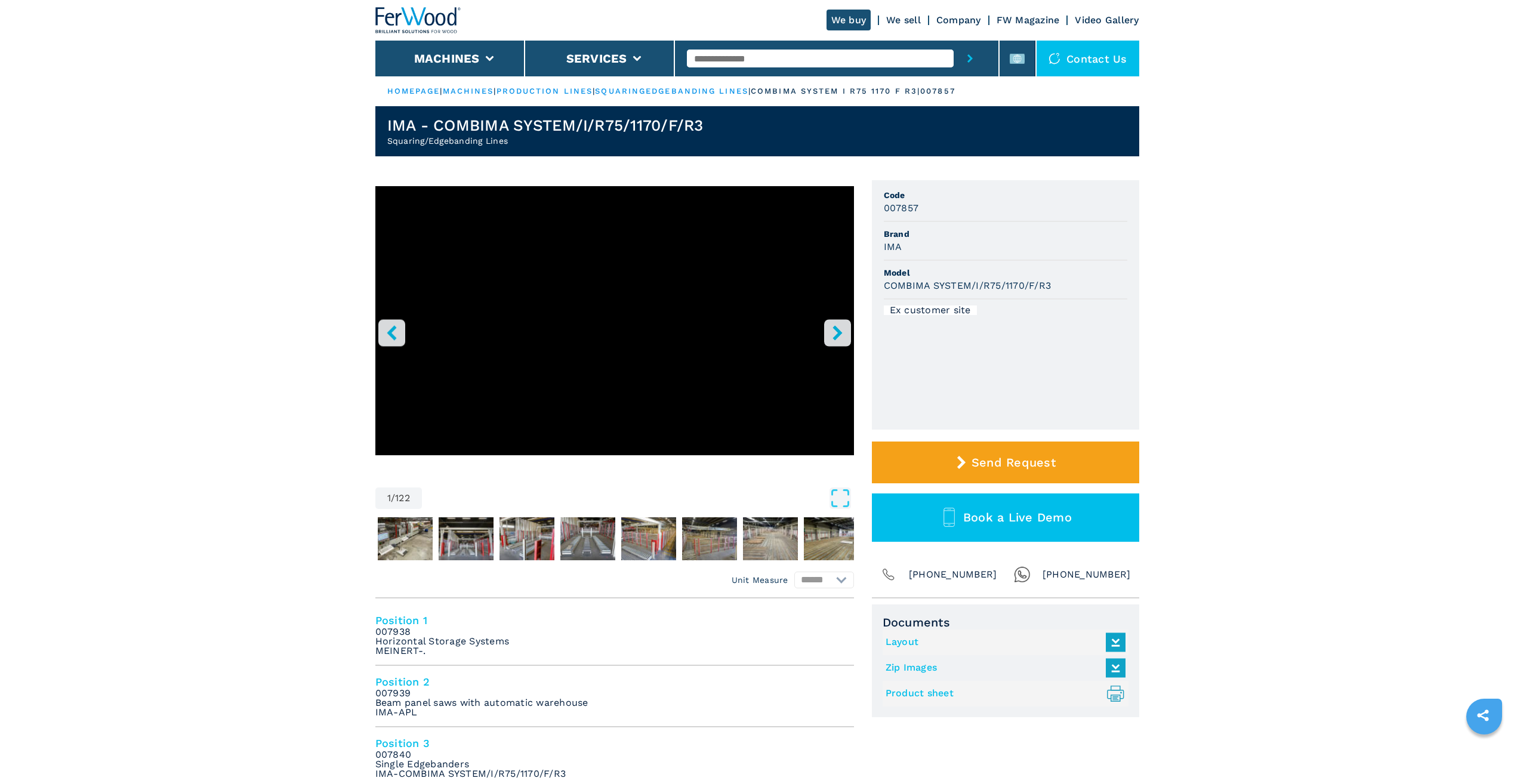
select select "**********"
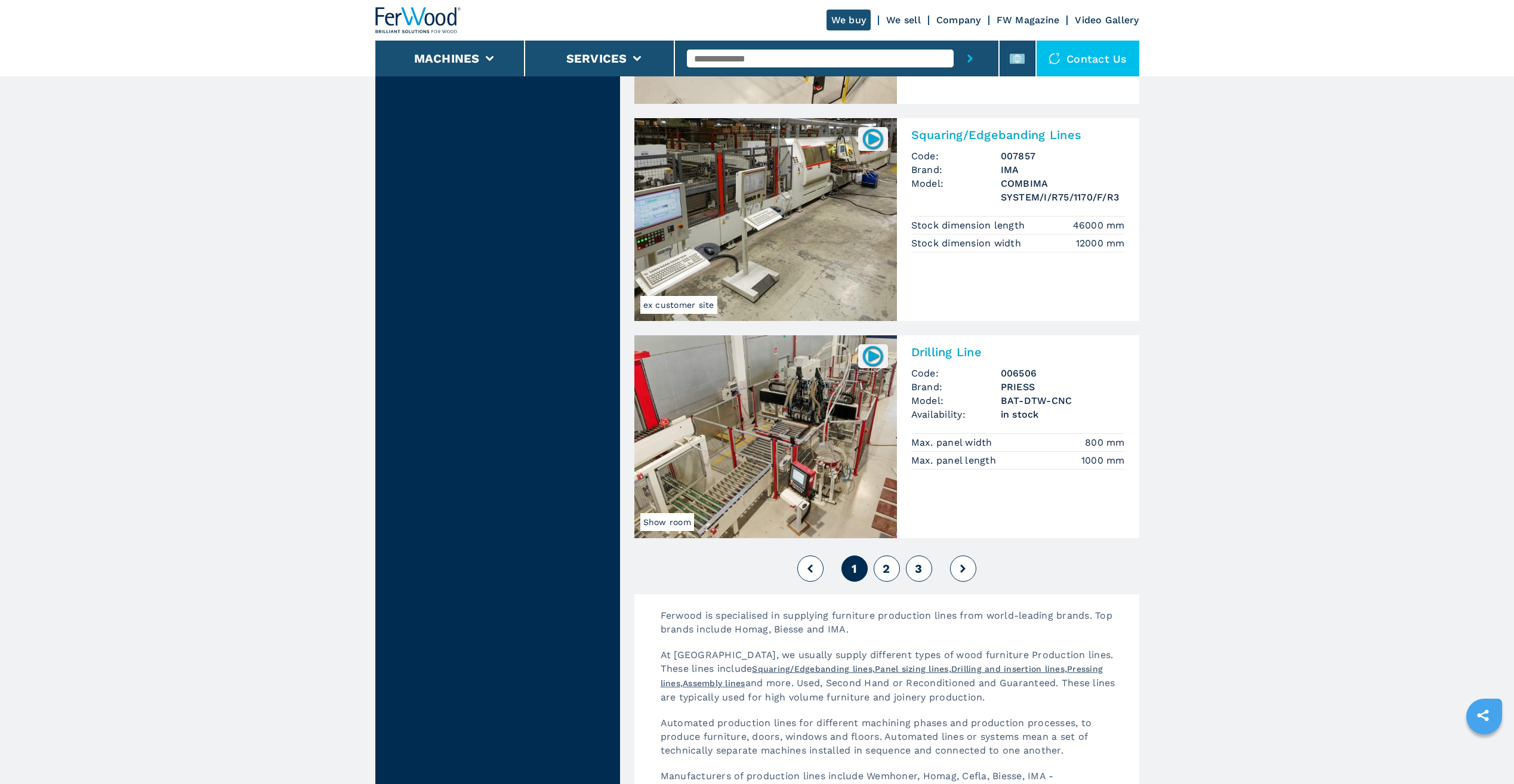
scroll to position [2447, 0]
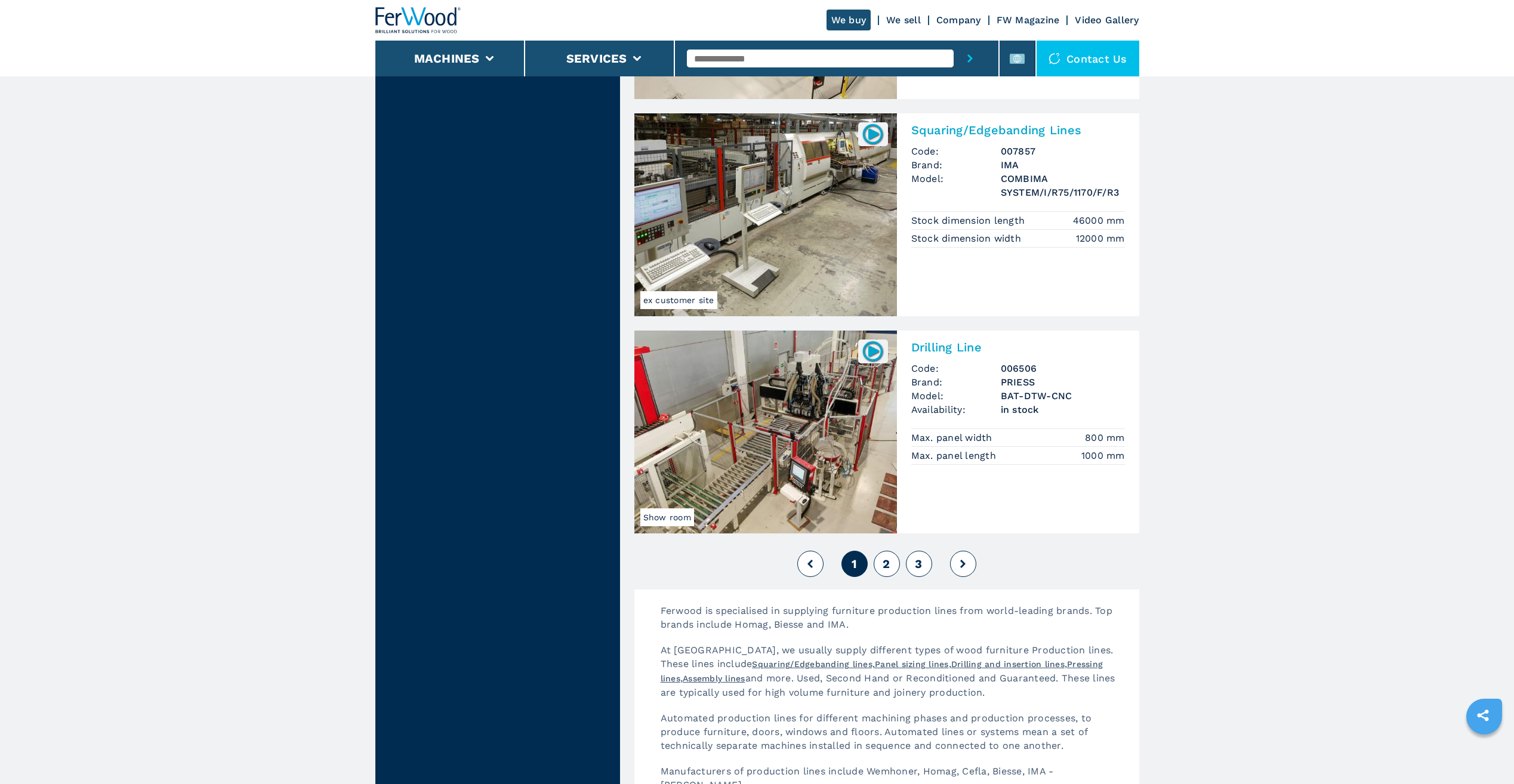
click at [885, 566] on span "2" at bounding box center [886, 564] width 7 height 14
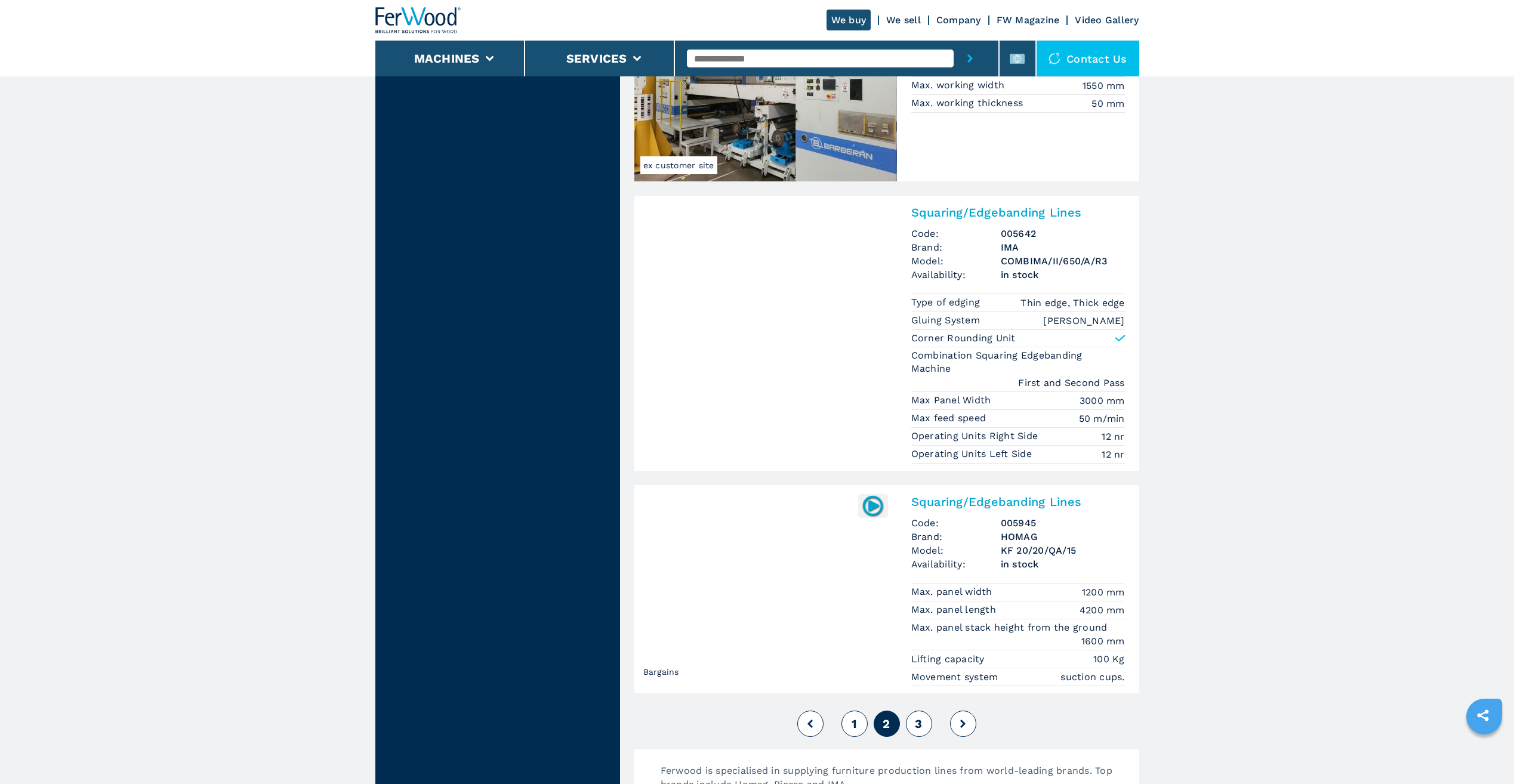
scroll to position [2745, 0]
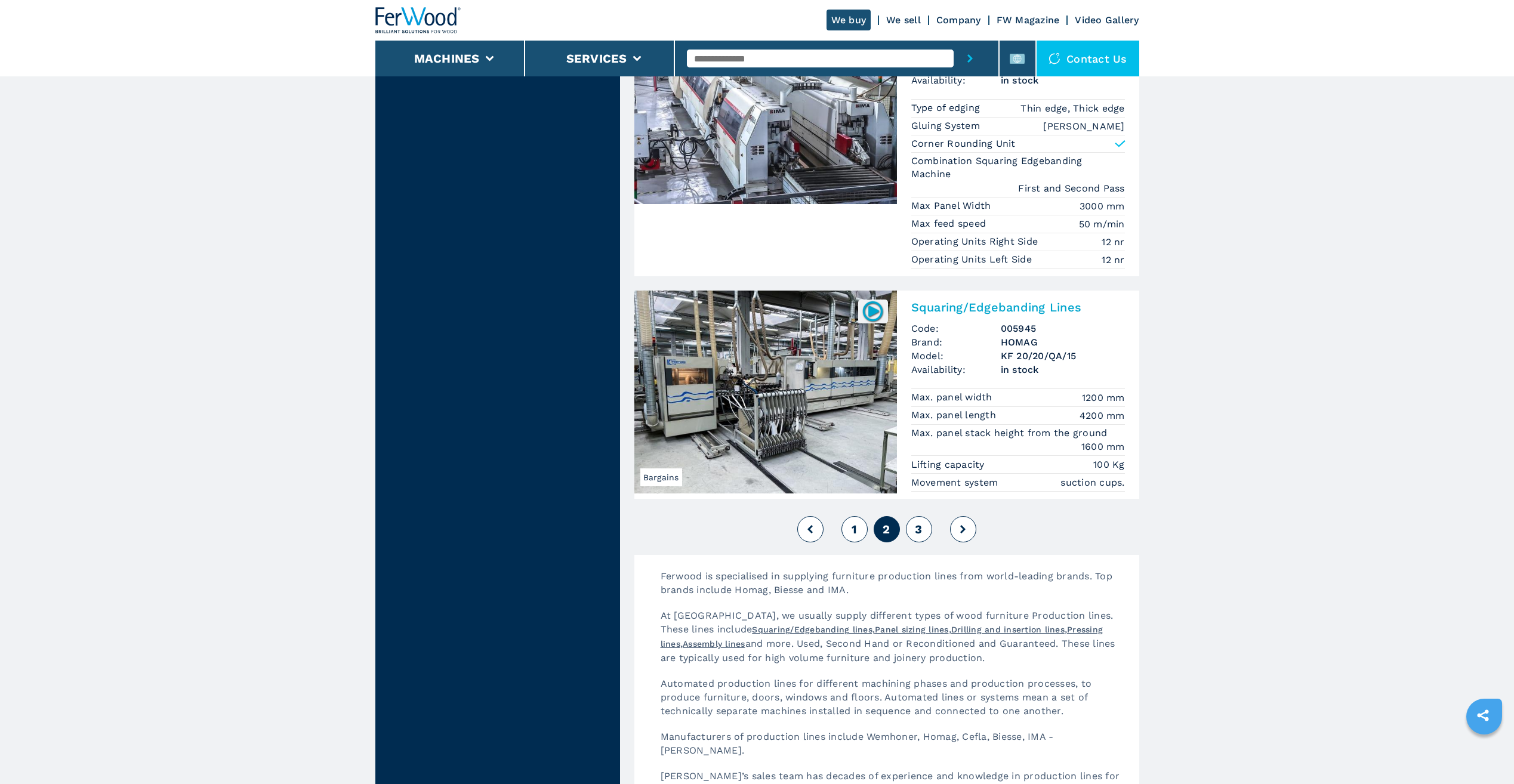
click at [920, 522] on span "3" at bounding box center [918, 529] width 7 height 14
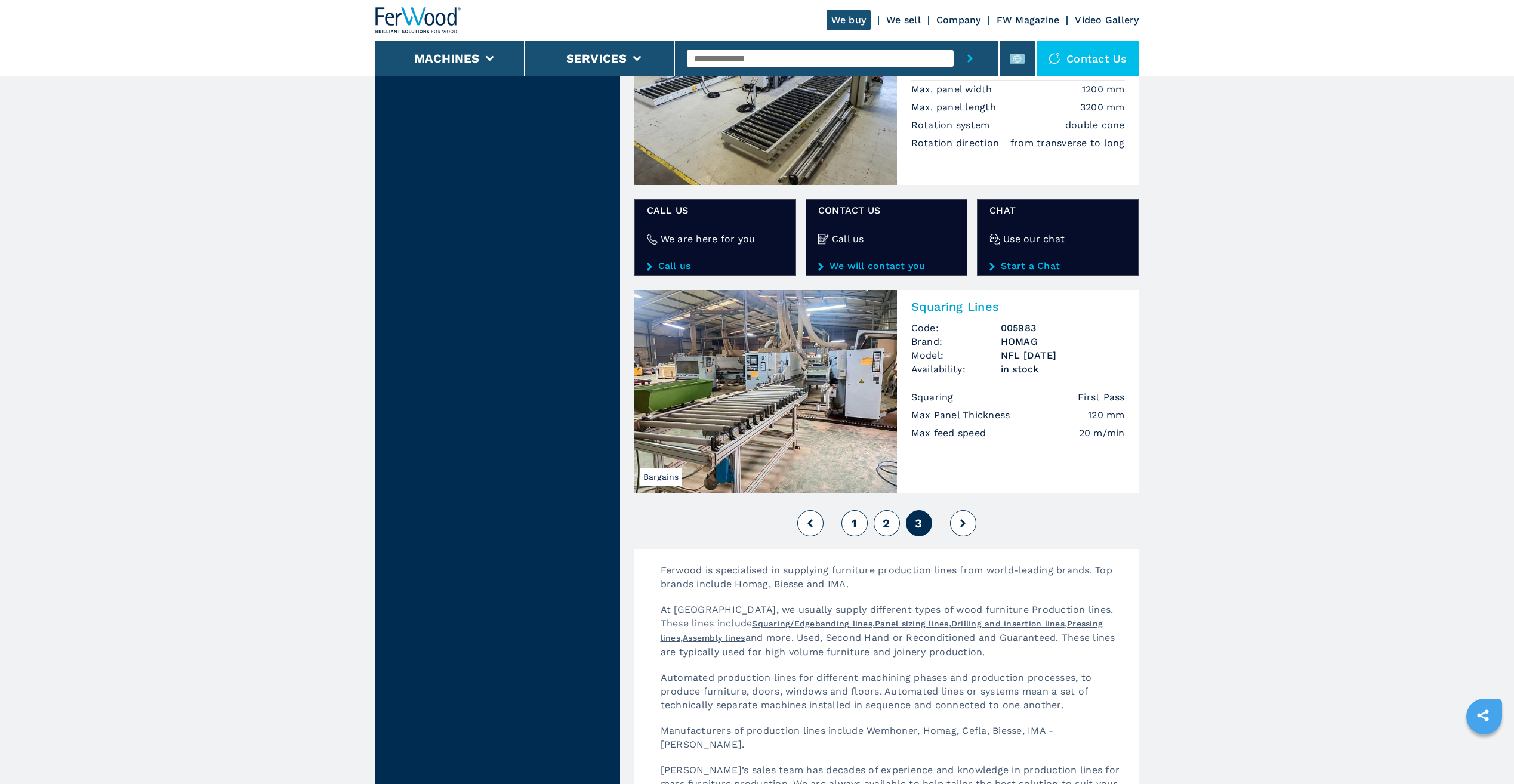
scroll to position [1910, 0]
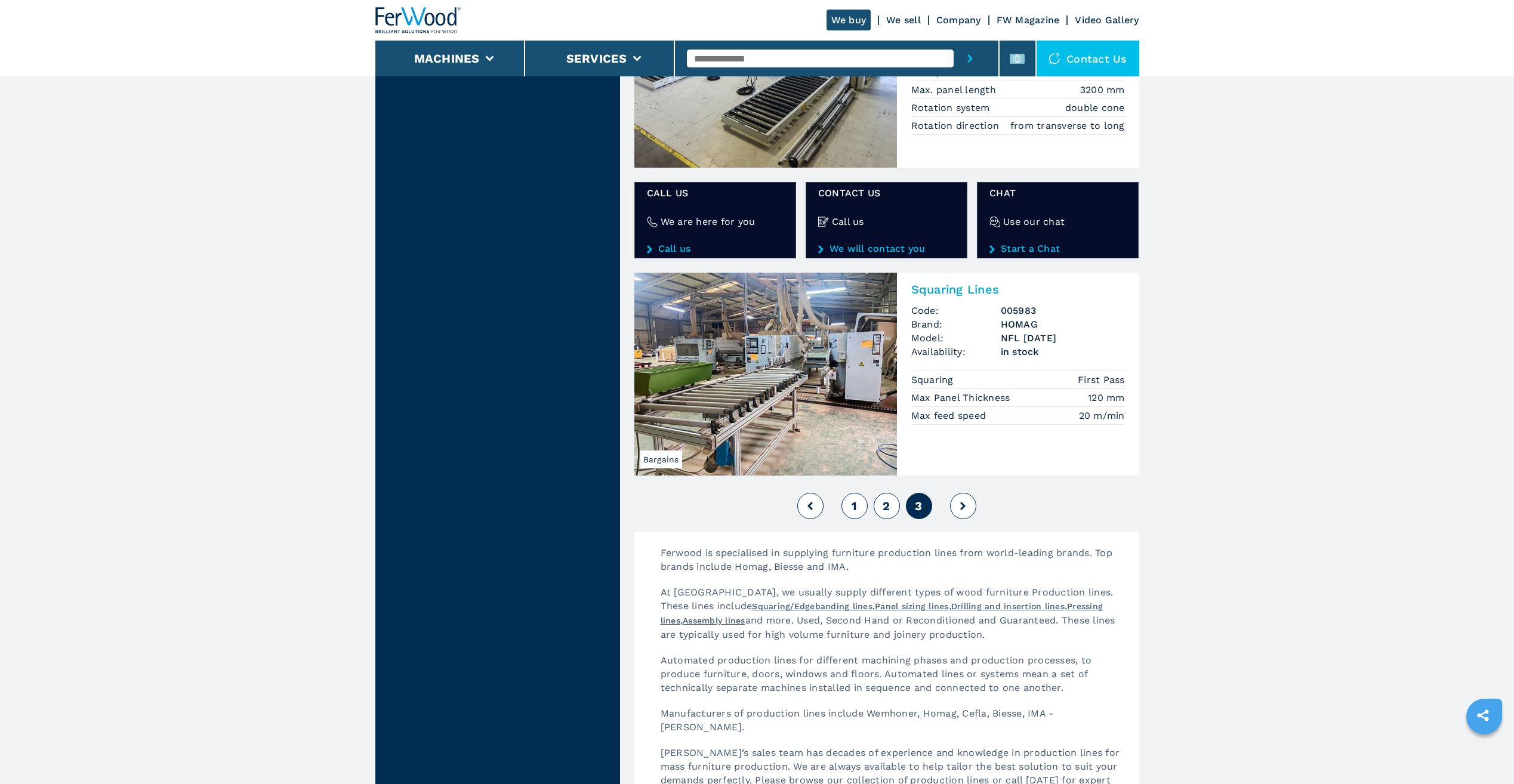
click at [855, 508] on span "1" at bounding box center [854, 506] width 6 height 14
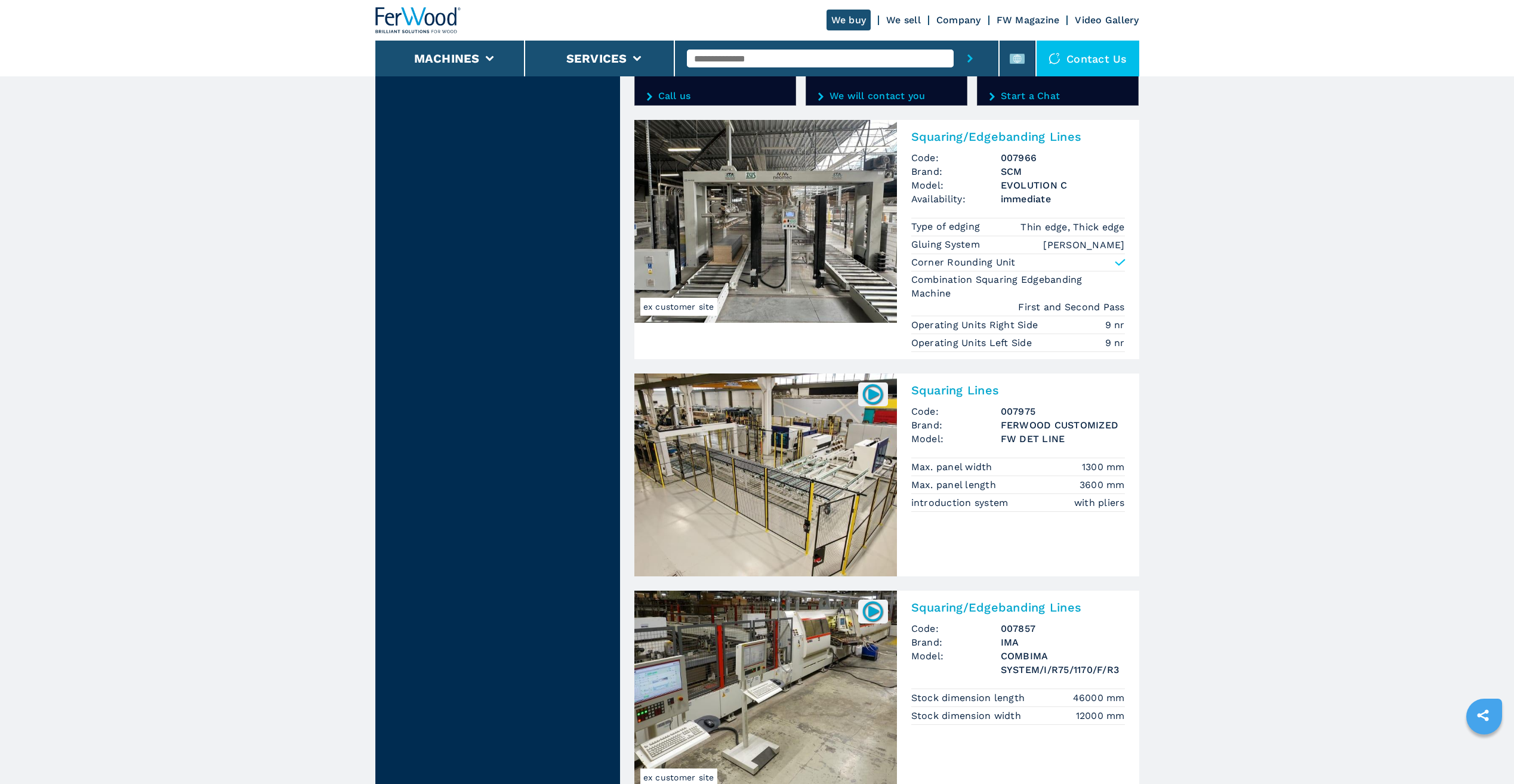
scroll to position [2327, 0]
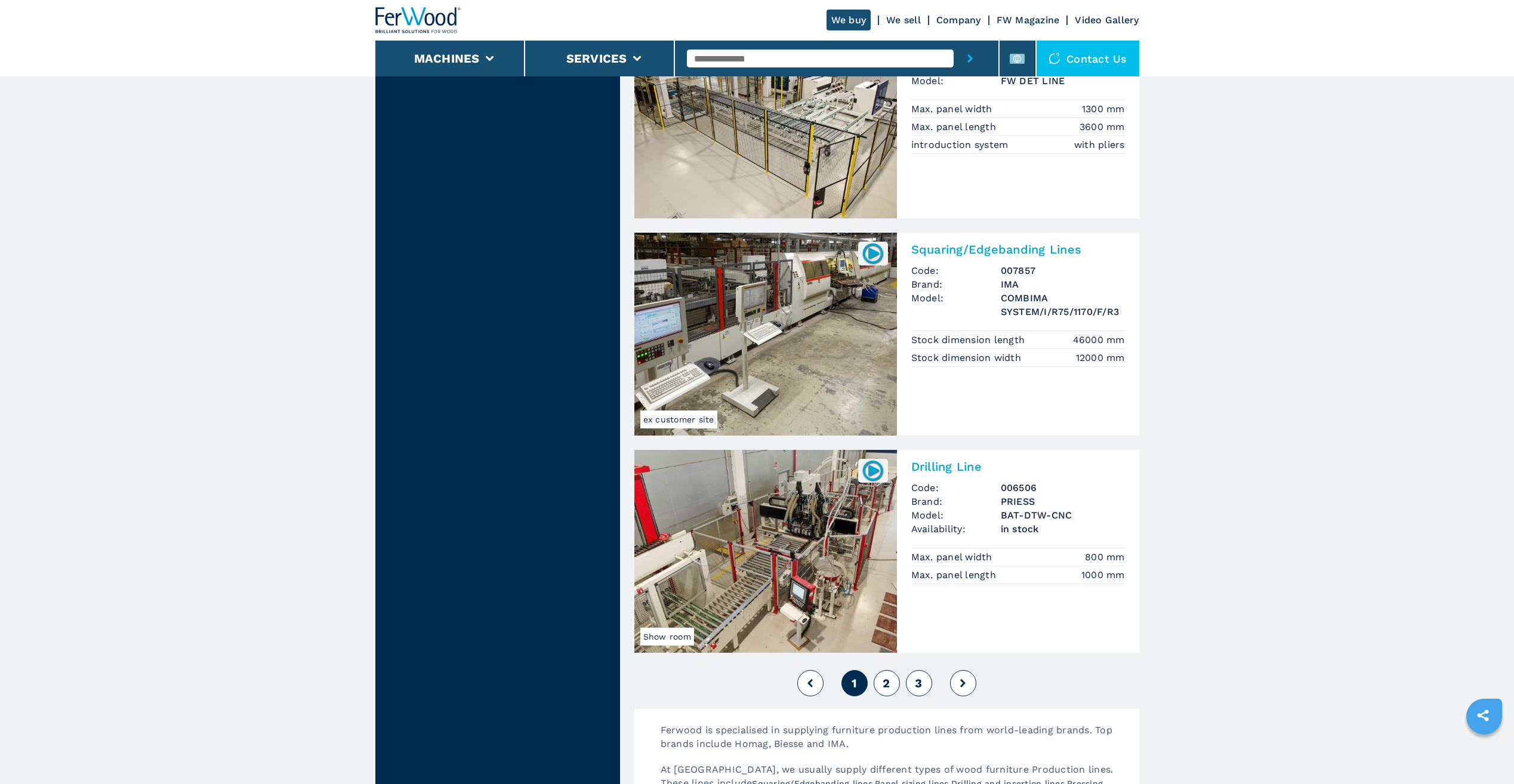
click at [916, 691] on button "3" at bounding box center [918, 683] width 26 height 26
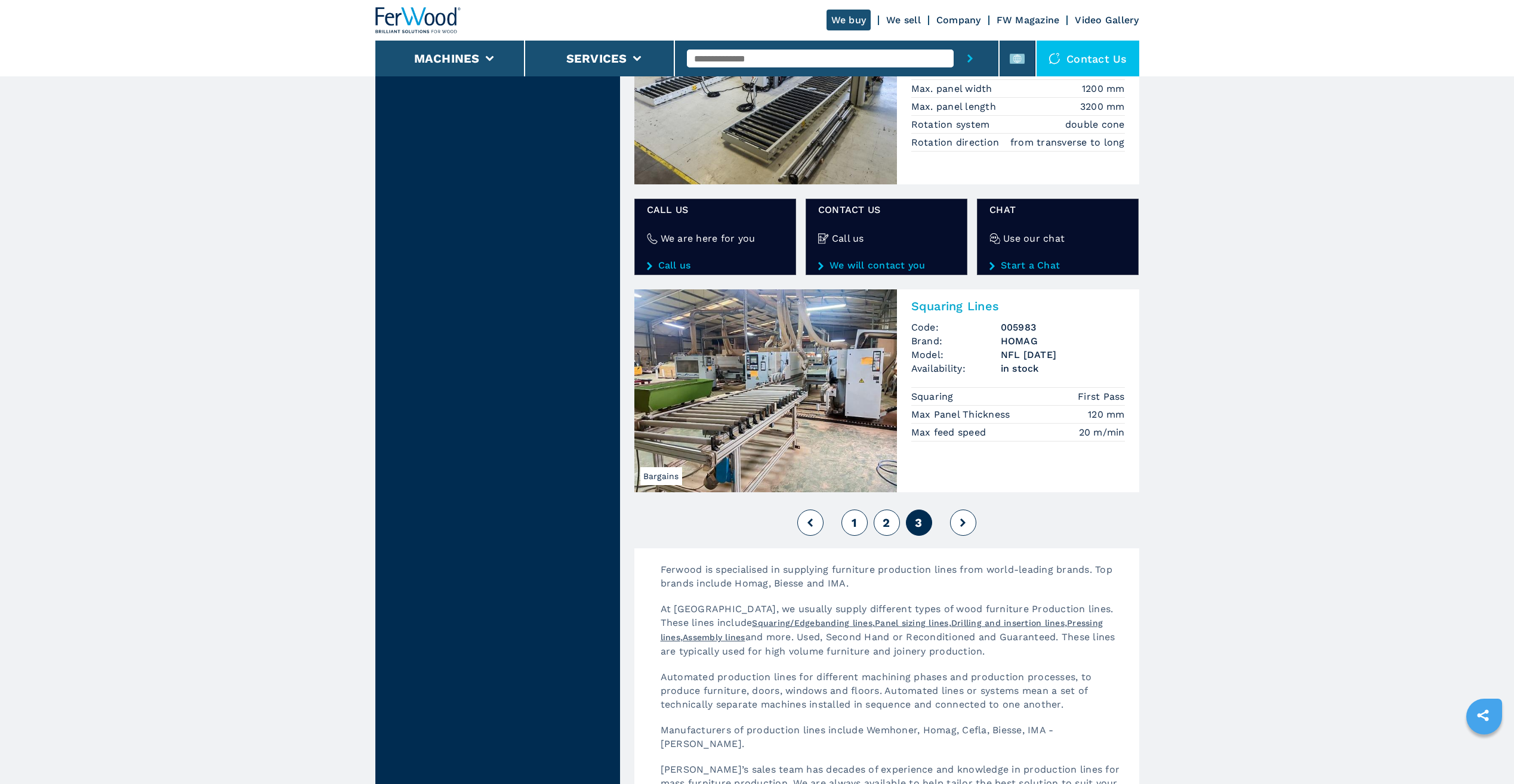
scroll to position [1910, 0]
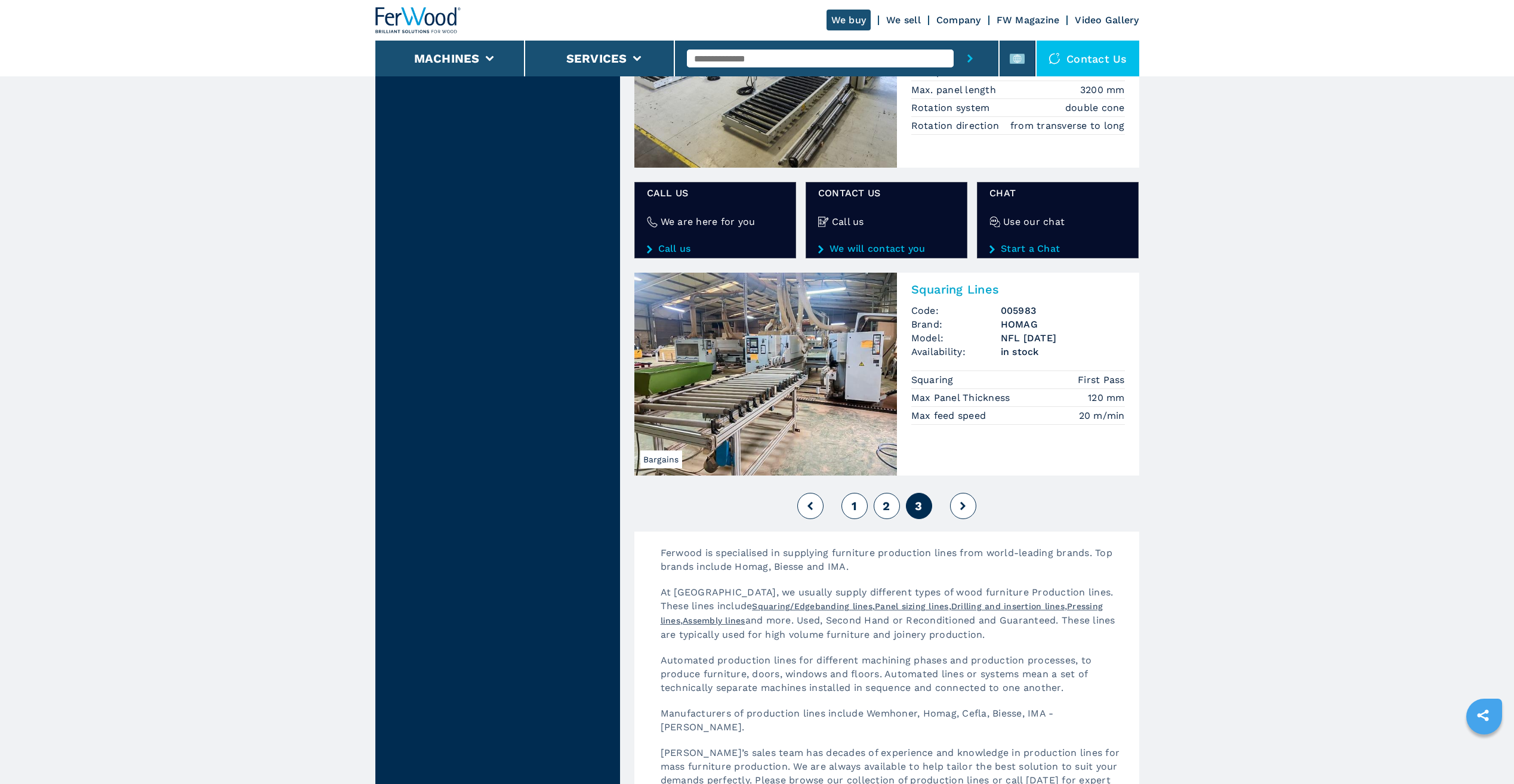
click at [835, 511] on div "1 2 3" at bounding box center [887, 506] width 505 height 32
click at [857, 512] on button "1" at bounding box center [854, 506] width 26 height 26
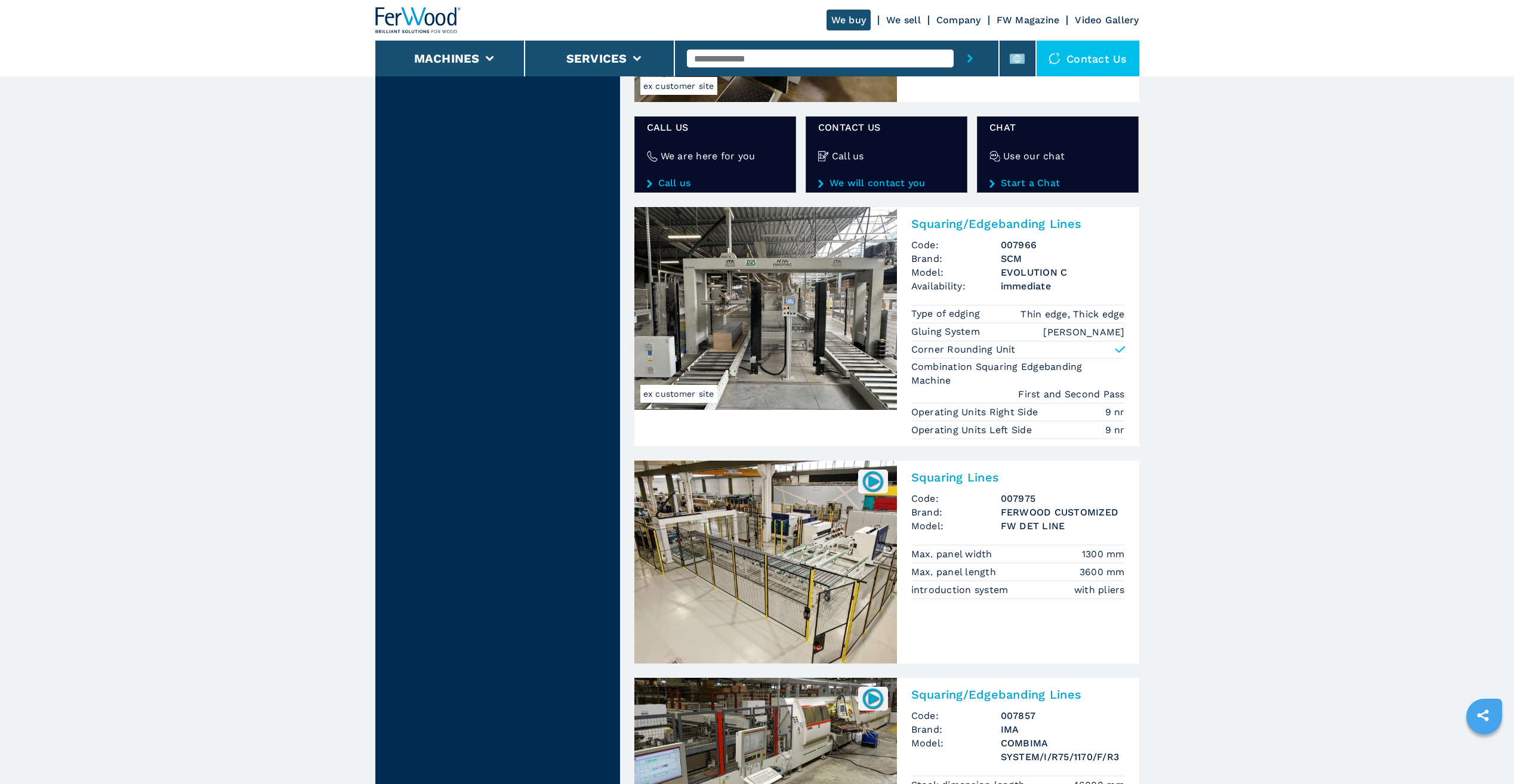
scroll to position [1969, 0]
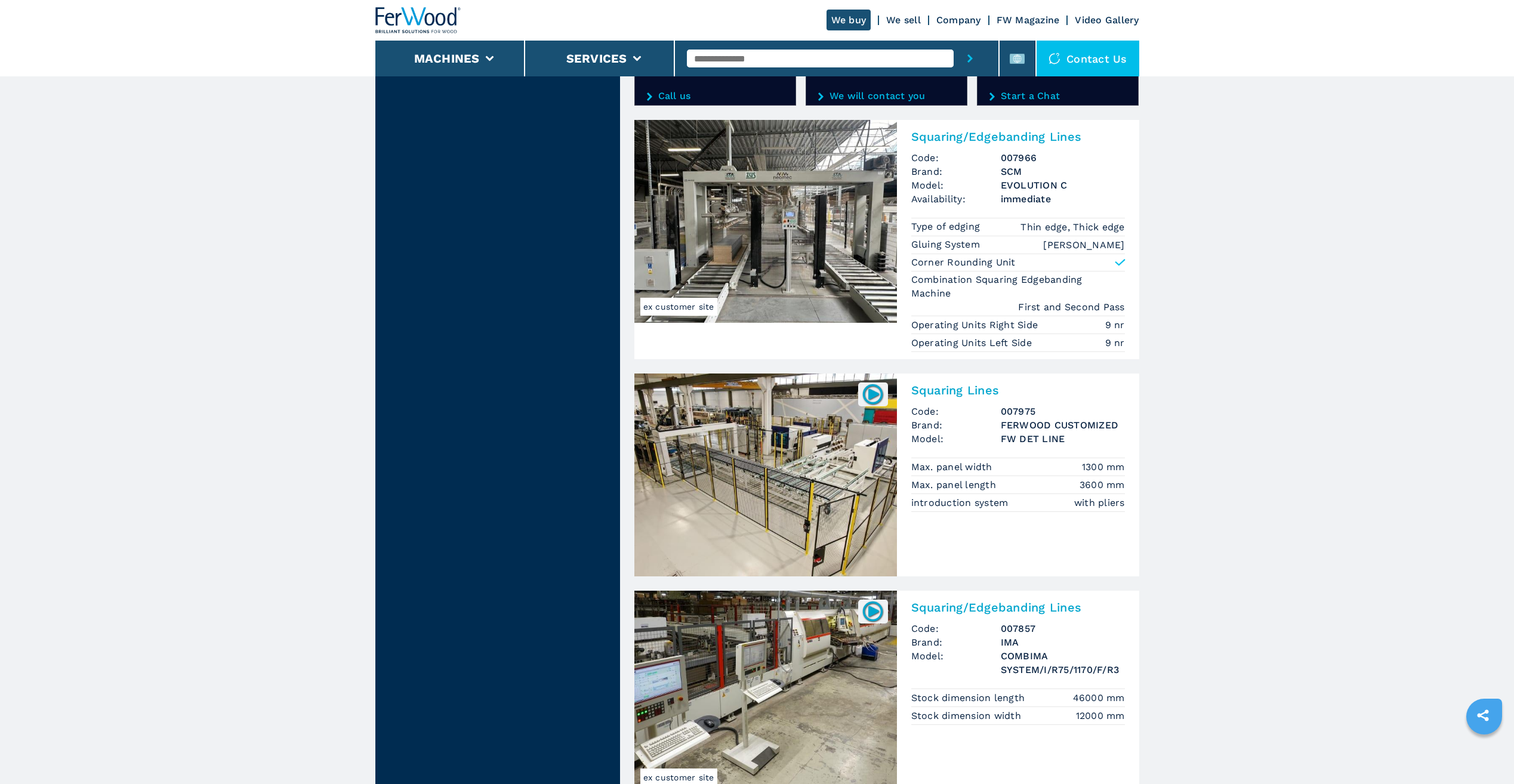
click at [802, 461] on img at bounding box center [765, 475] width 262 height 203
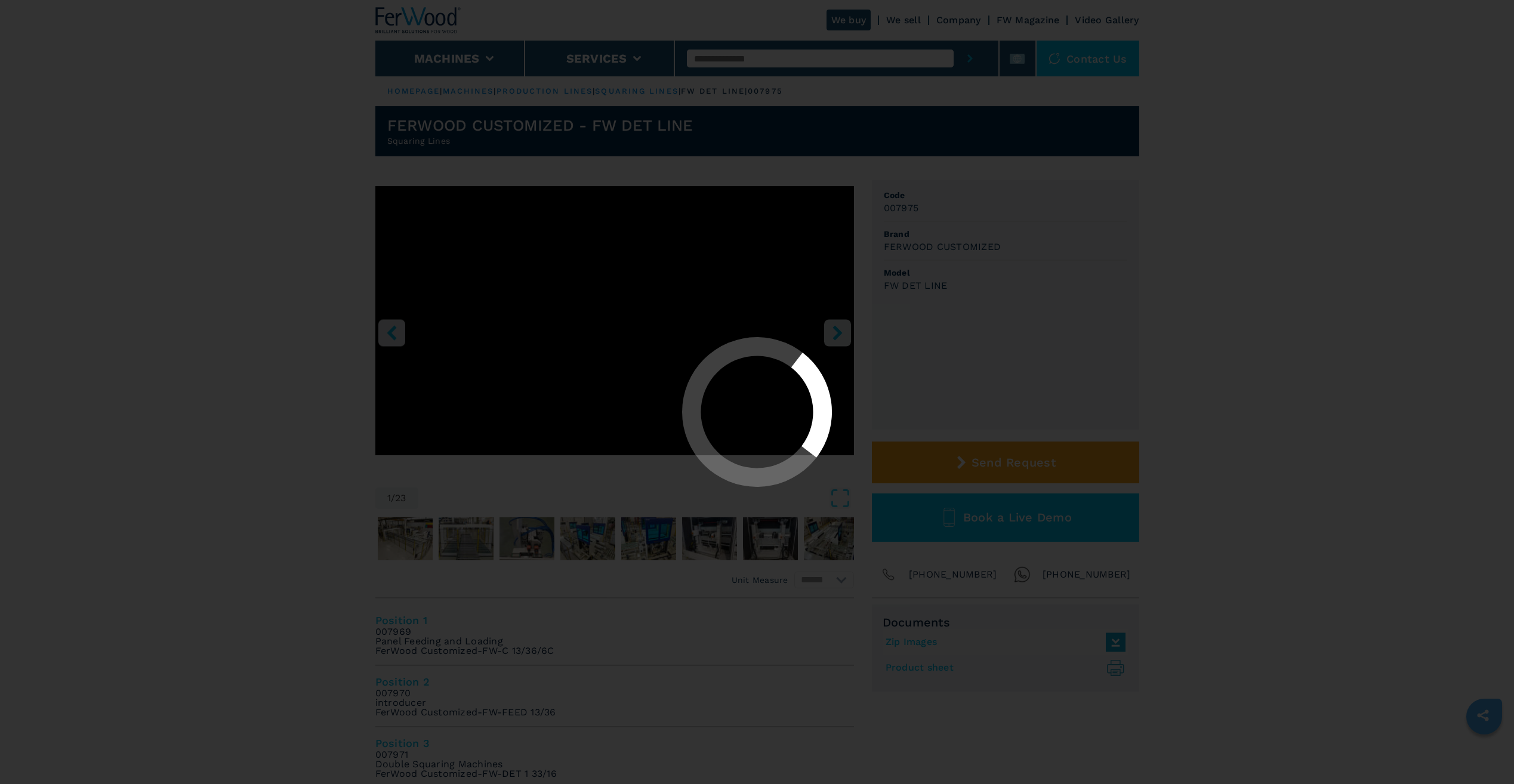
select select "**********"
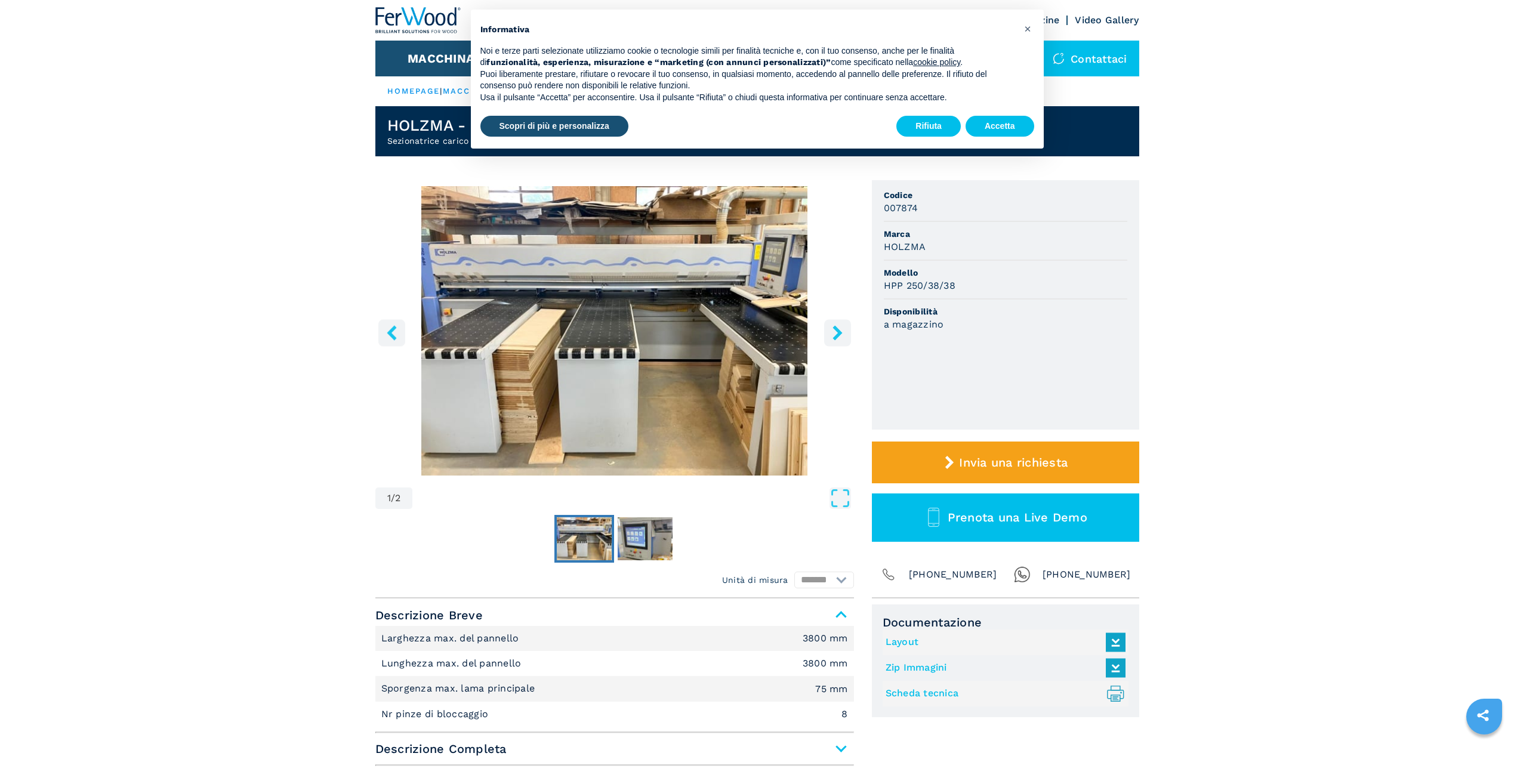
click at [847, 328] on button "right-button" at bounding box center [838, 333] width 27 height 27
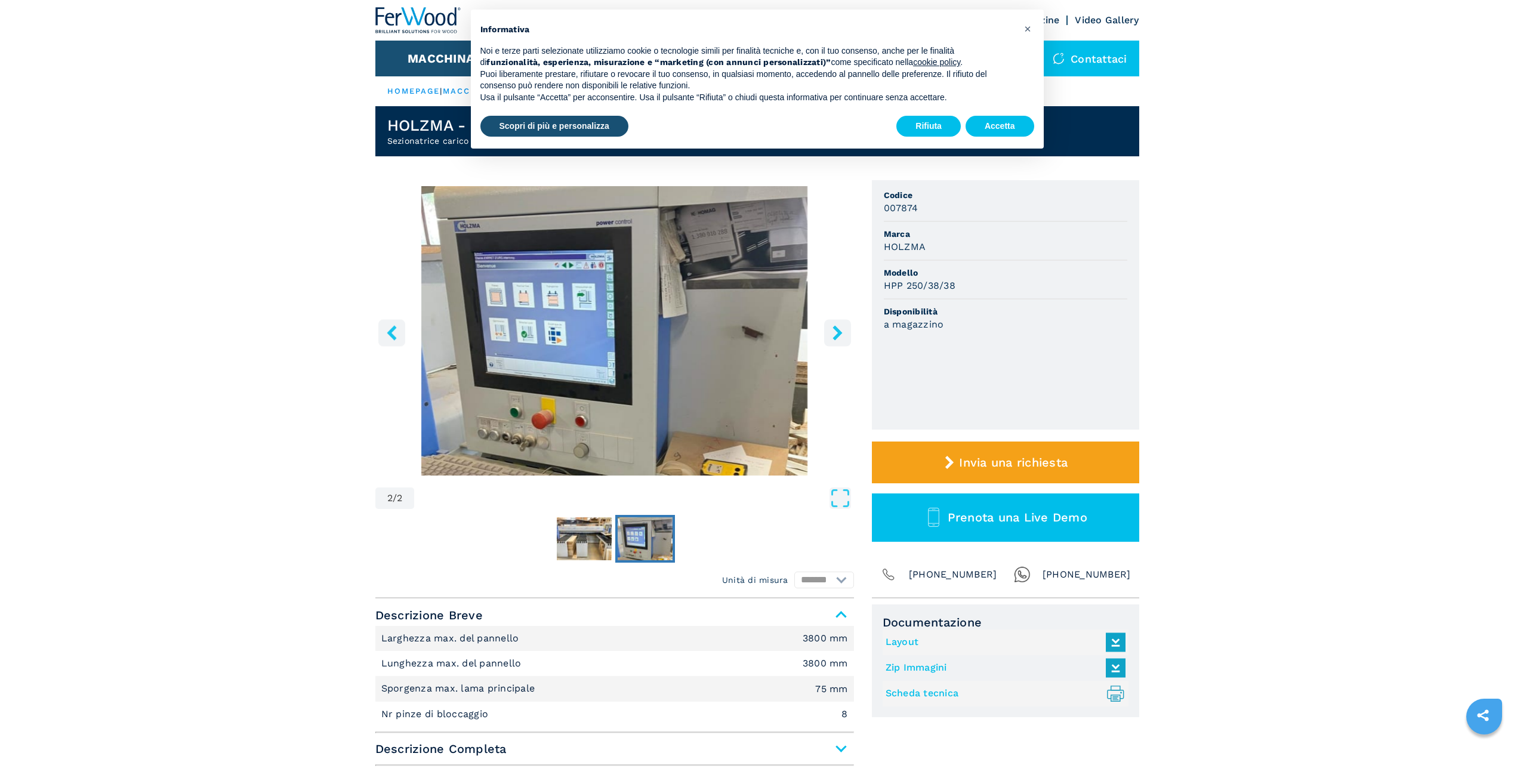
click at [392, 345] on button "left-button" at bounding box center [392, 333] width 27 height 27
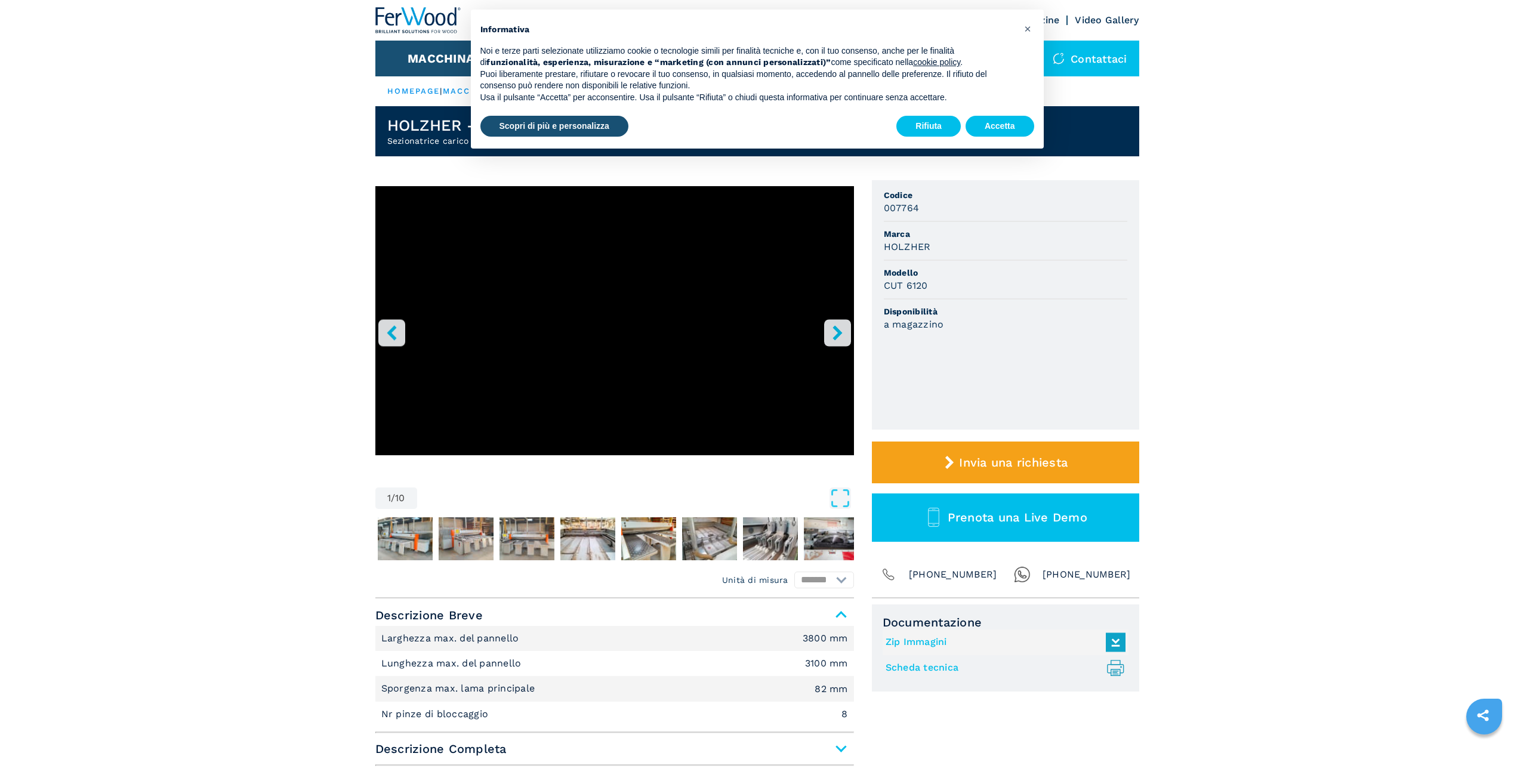
click at [830, 333] on icon "right-button" at bounding box center [838, 333] width 15 height 15
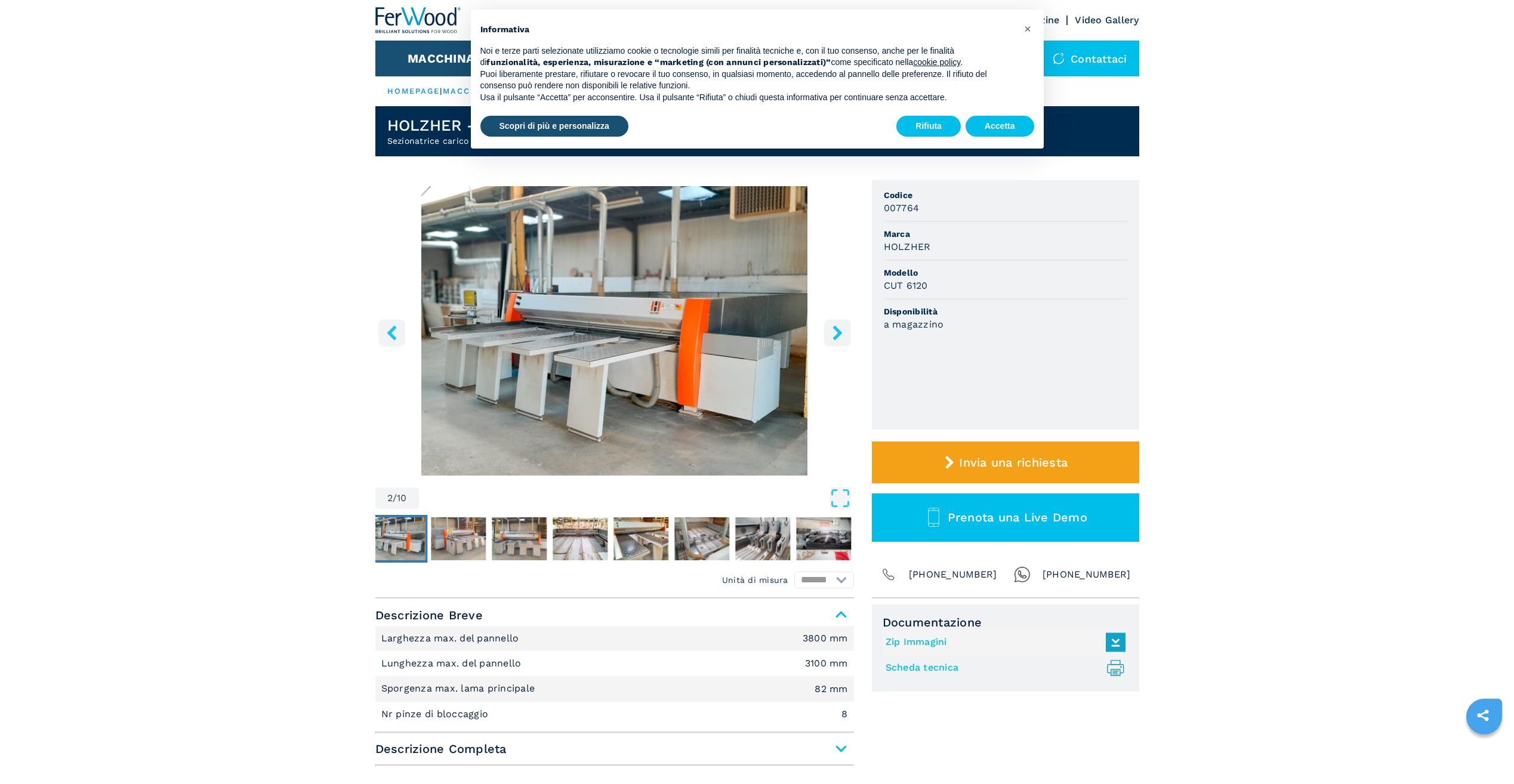
click at [830, 333] on icon "right-button" at bounding box center [838, 333] width 15 height 15
click at [835, 337] on icon "right-button" at bounding box center [838, 333] width 10 height 15
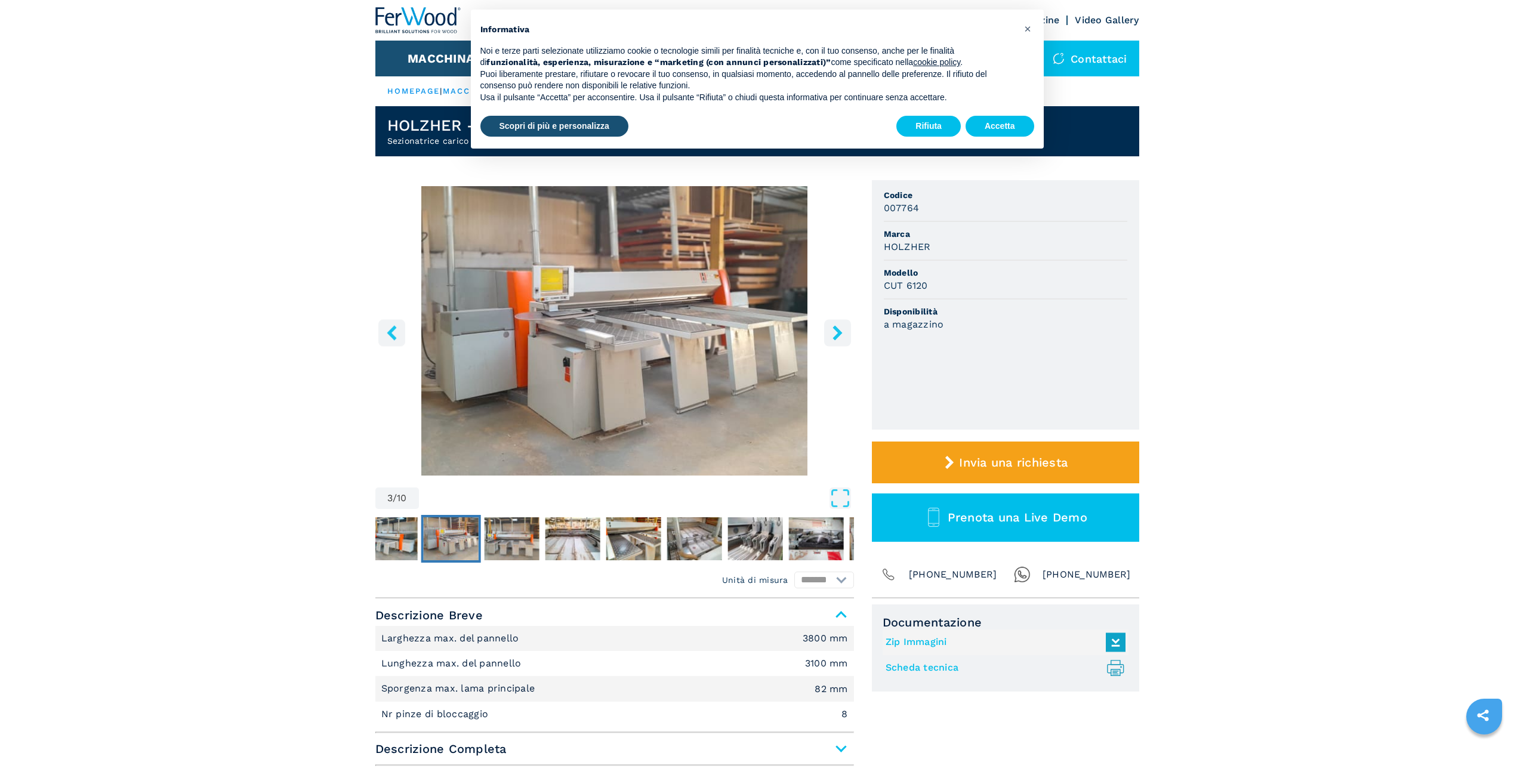
click at [835, 337] on icon "right-button" at bounding box center [838, 333] width 10 height 15
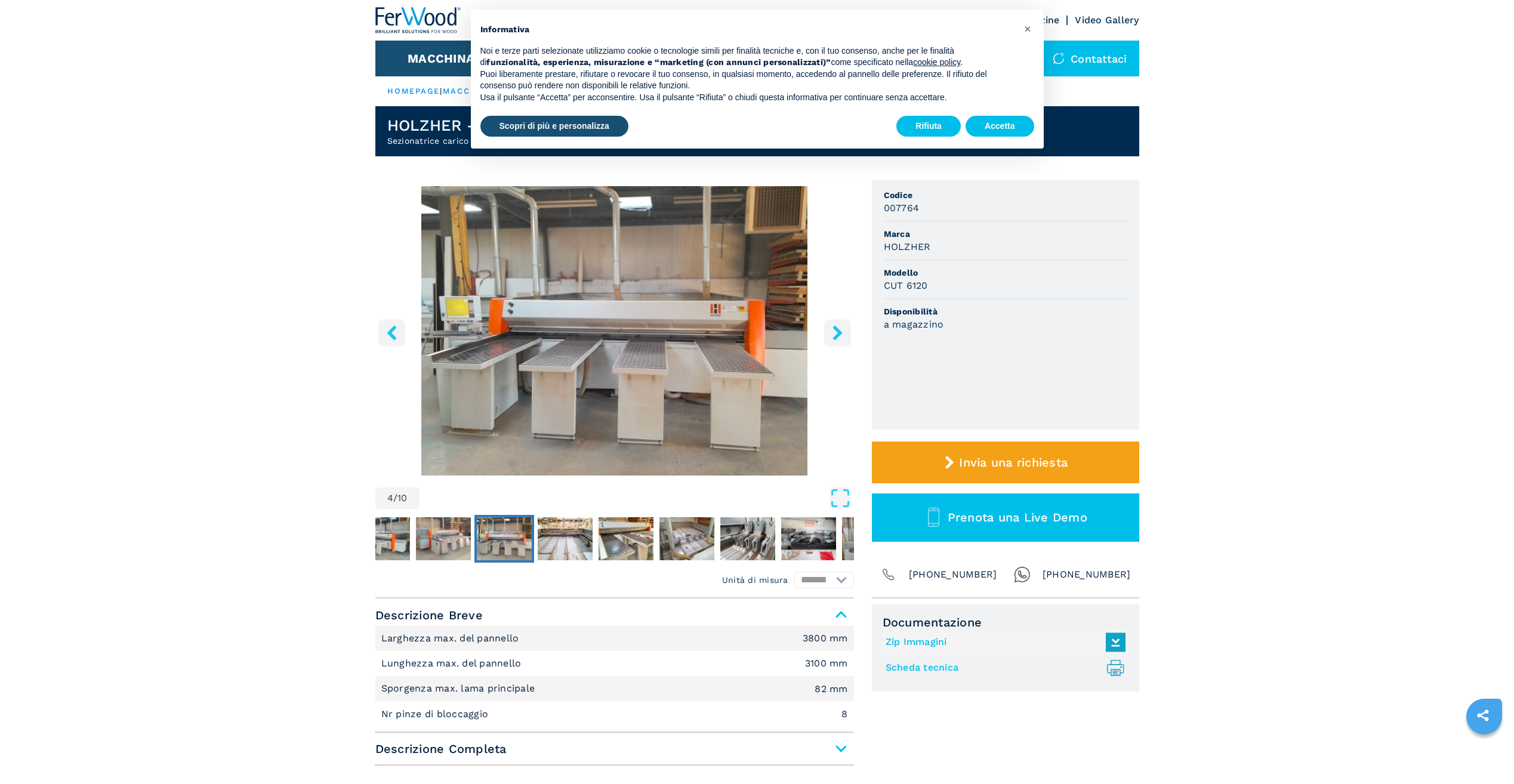
click at [835, 337] on icon "right-button" at bounding box center [838, 333] width 10 height 15
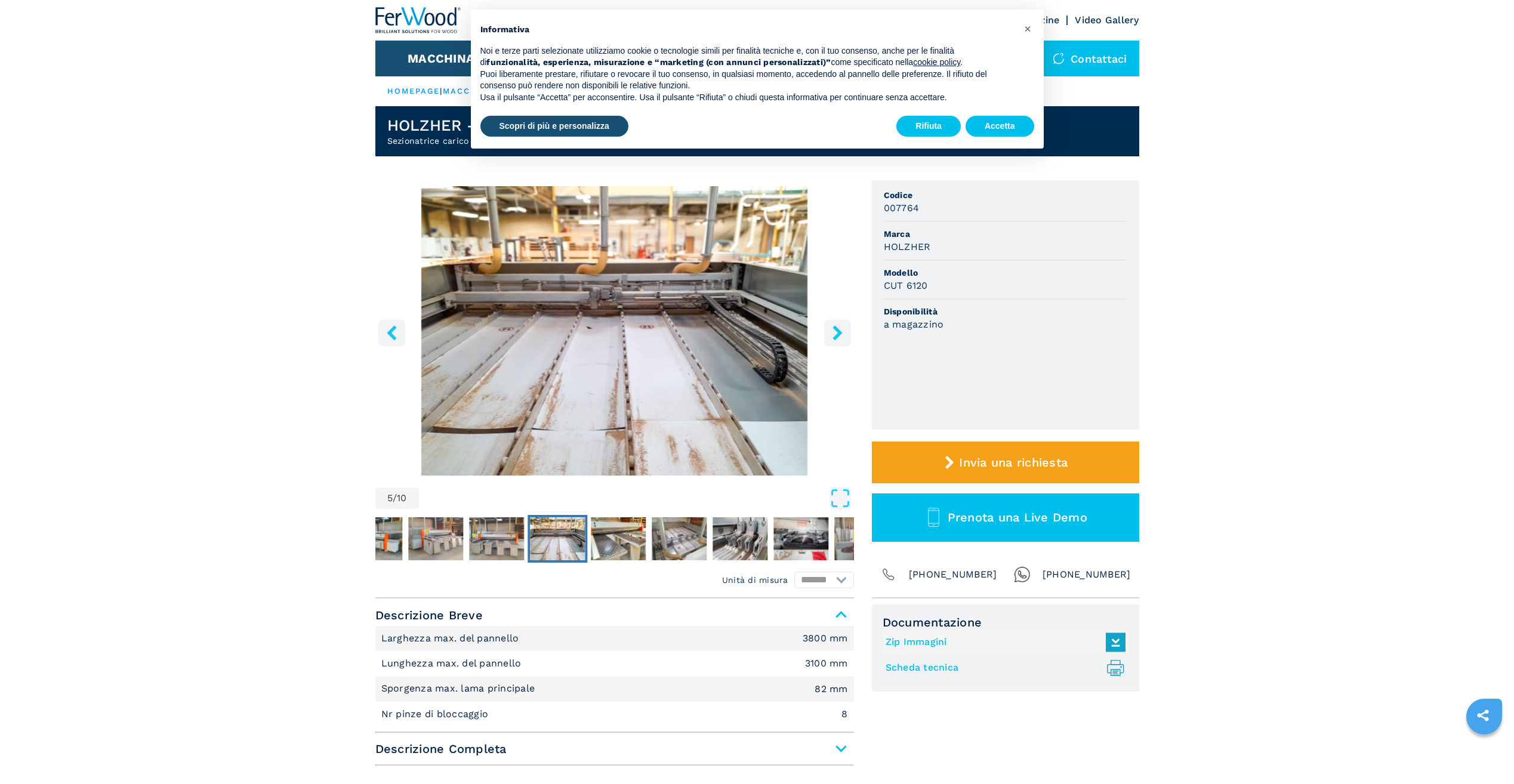
click at [835, 337] on icon "right-button" at bounding box center [838, 333] width 10 height 15
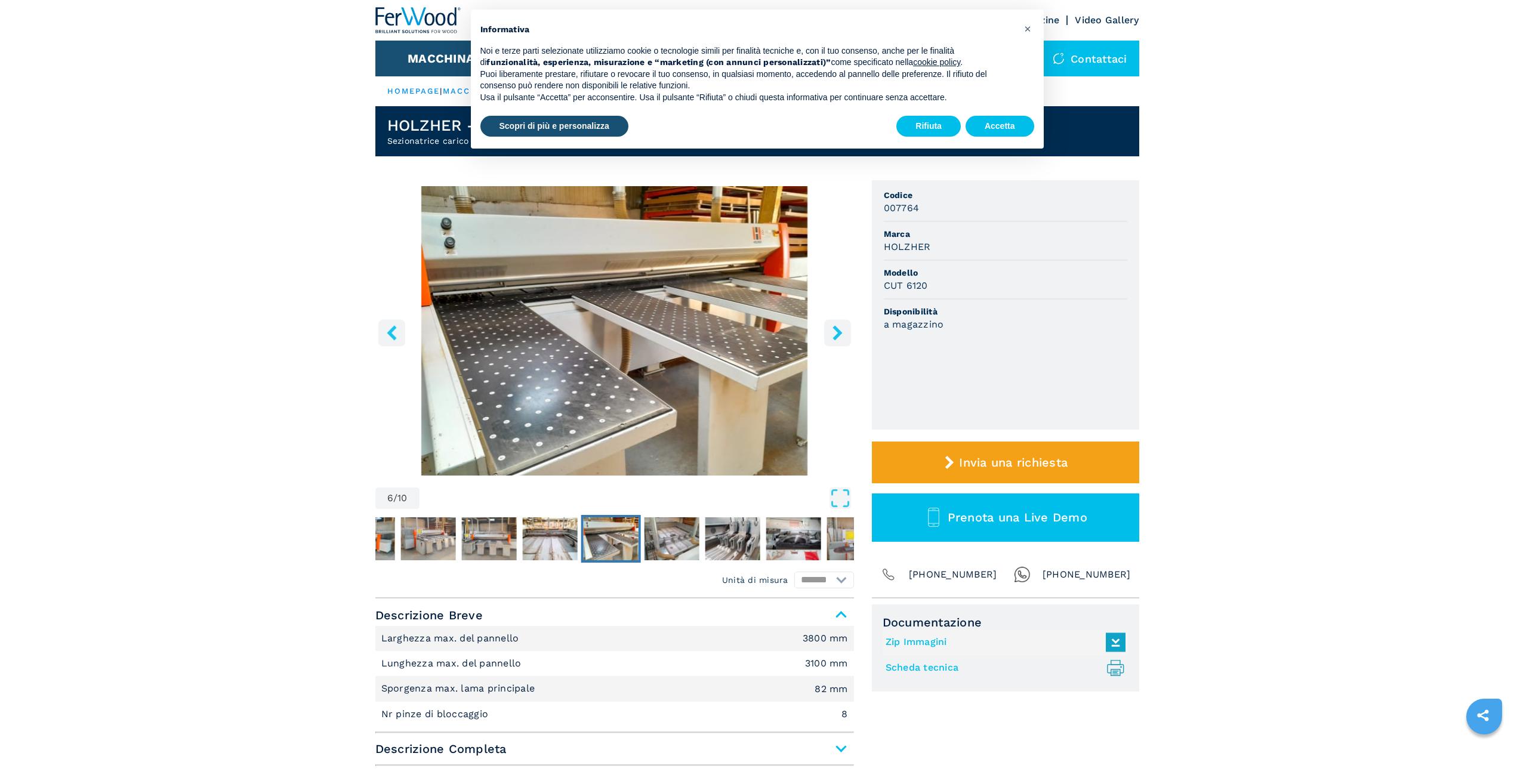
click at [835, 337] on icon "right-button" at bounding box center [838, 333] width 10 height 15
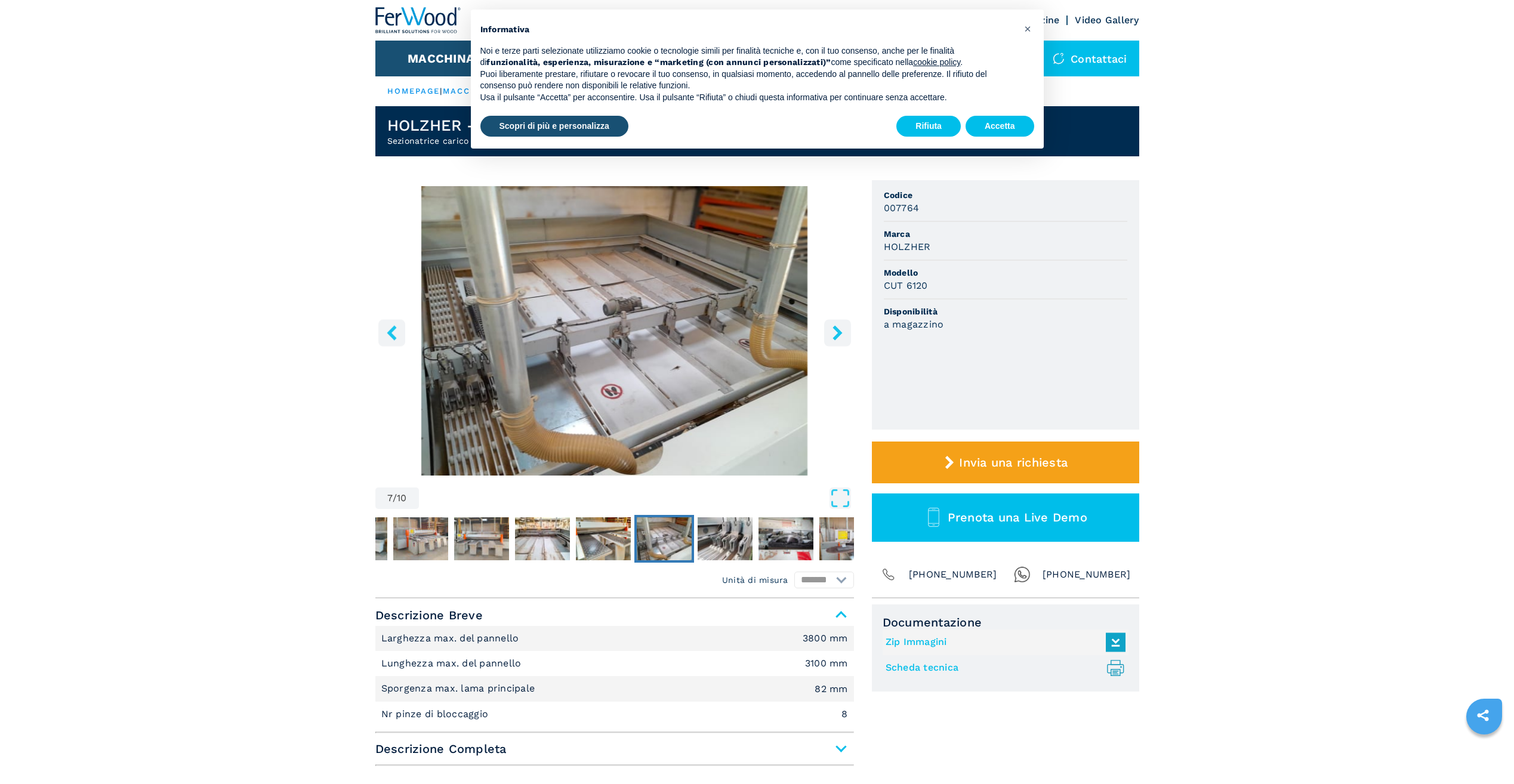
click at [835, 337] on icon "right-button" at bounding box center [838, 333] width 10 height 15
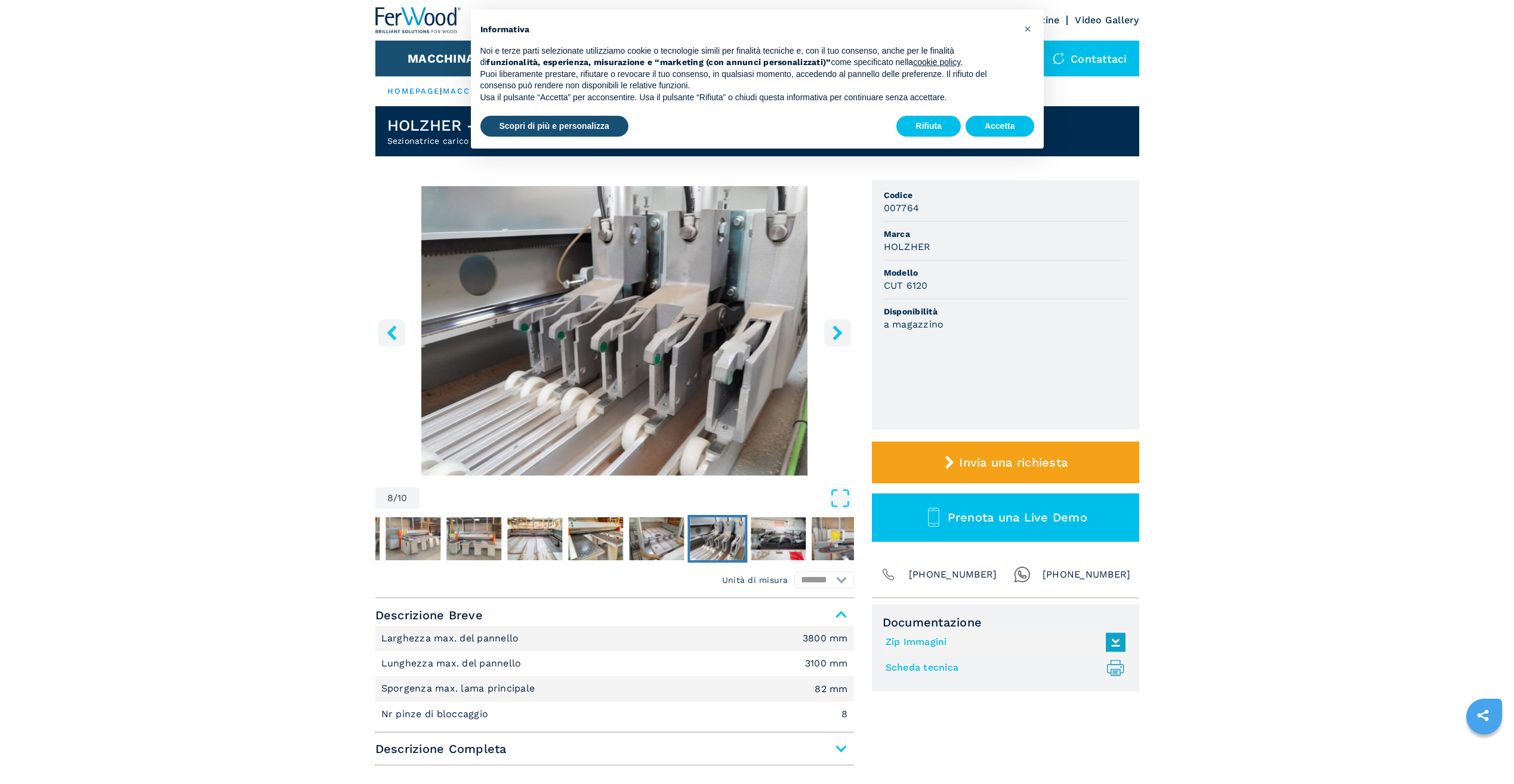
click at [837, 328] on icon "right-button" at bounding box center [838, 333] width 10 height 15
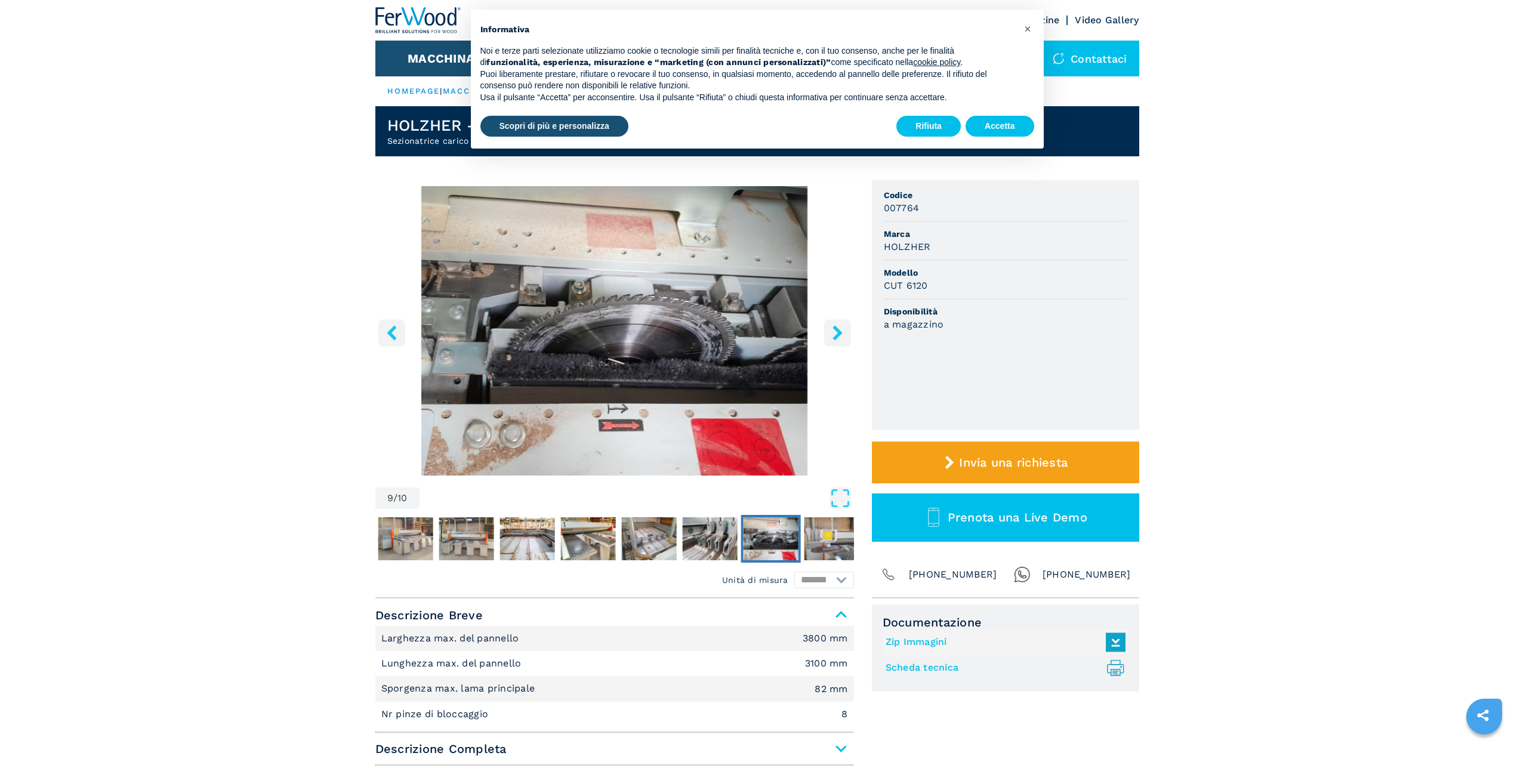
click at [843, 330] on icon "right-button" at bounding box center [838, 333] width 15 height 15
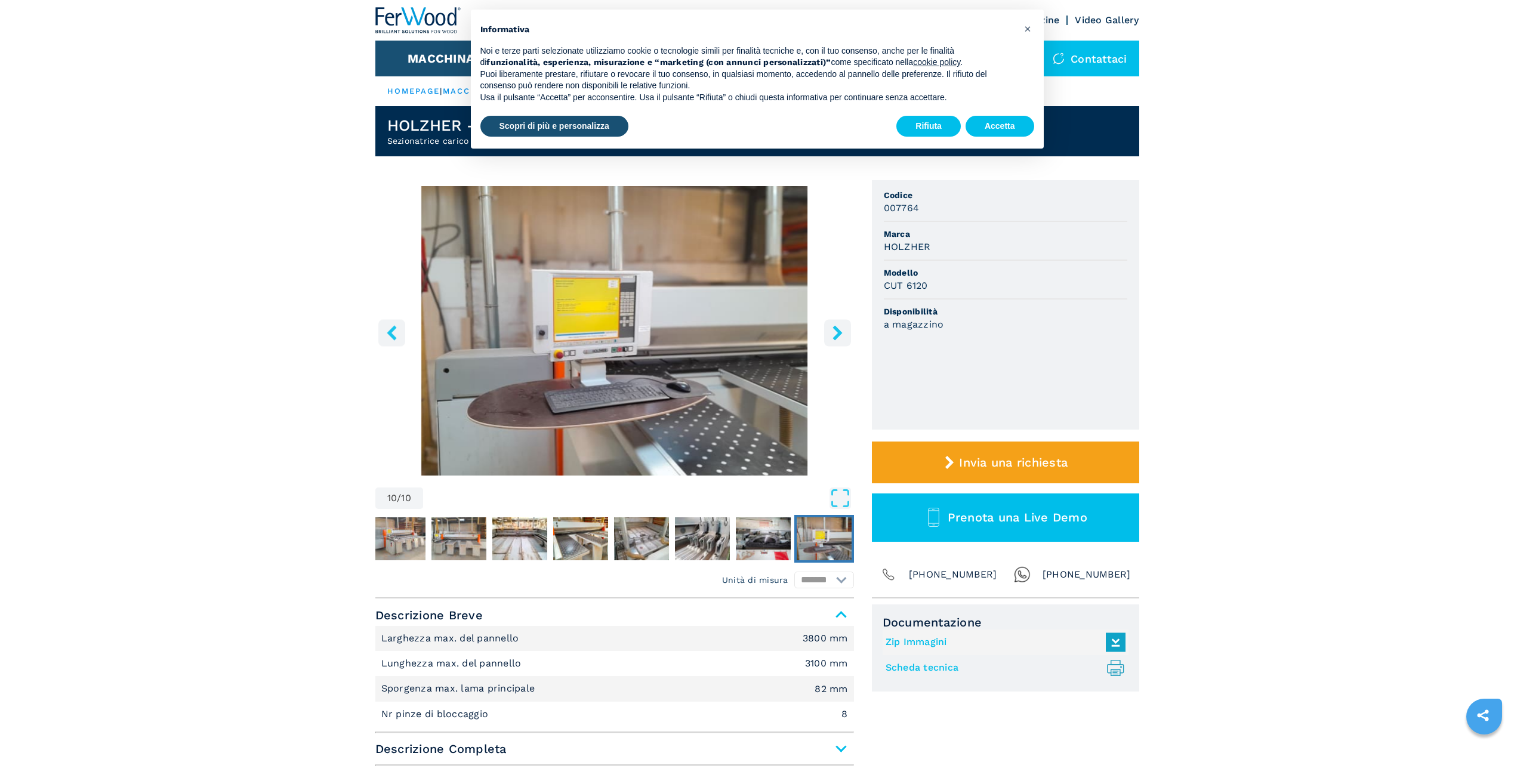
click at [843, 330] on icon "right-button" at bounding box center [838, 333] width 15 height 15
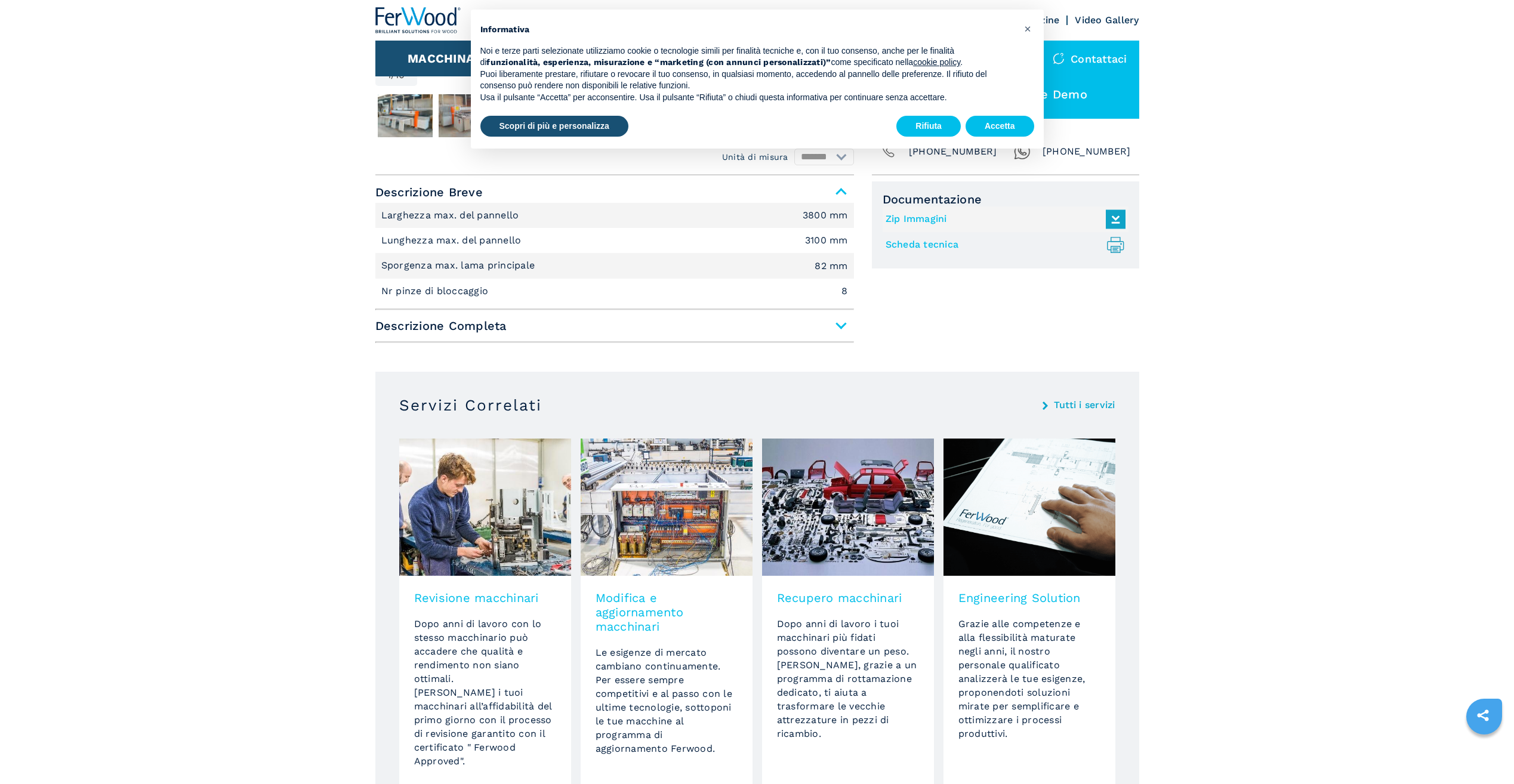
scroll to position [418, 0]
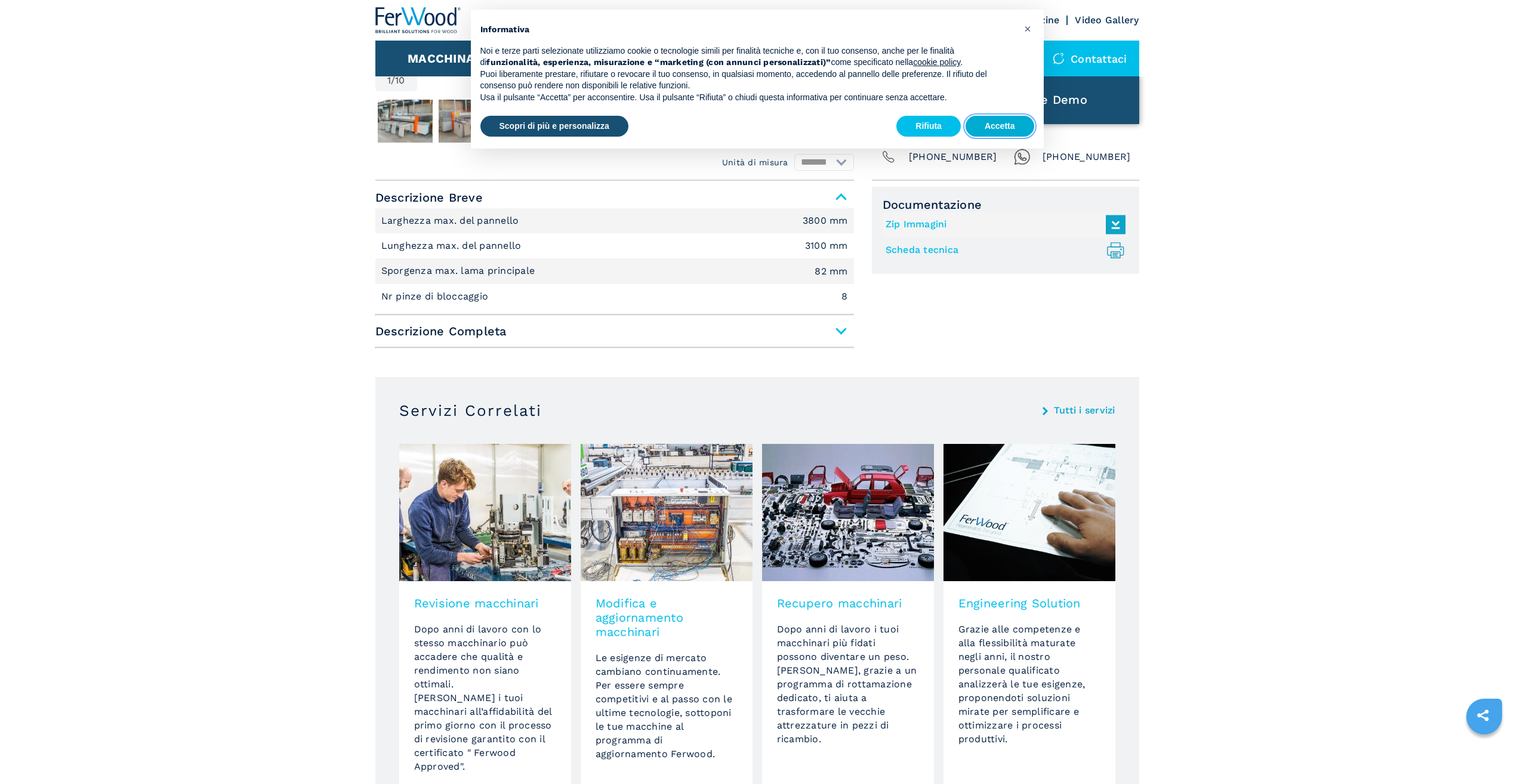
click at [985, 122] on button "Accetta" at bounding box center [1000, 127] width 69 height 22
